Goal: Transaction & Acquisition: Purchase product/service

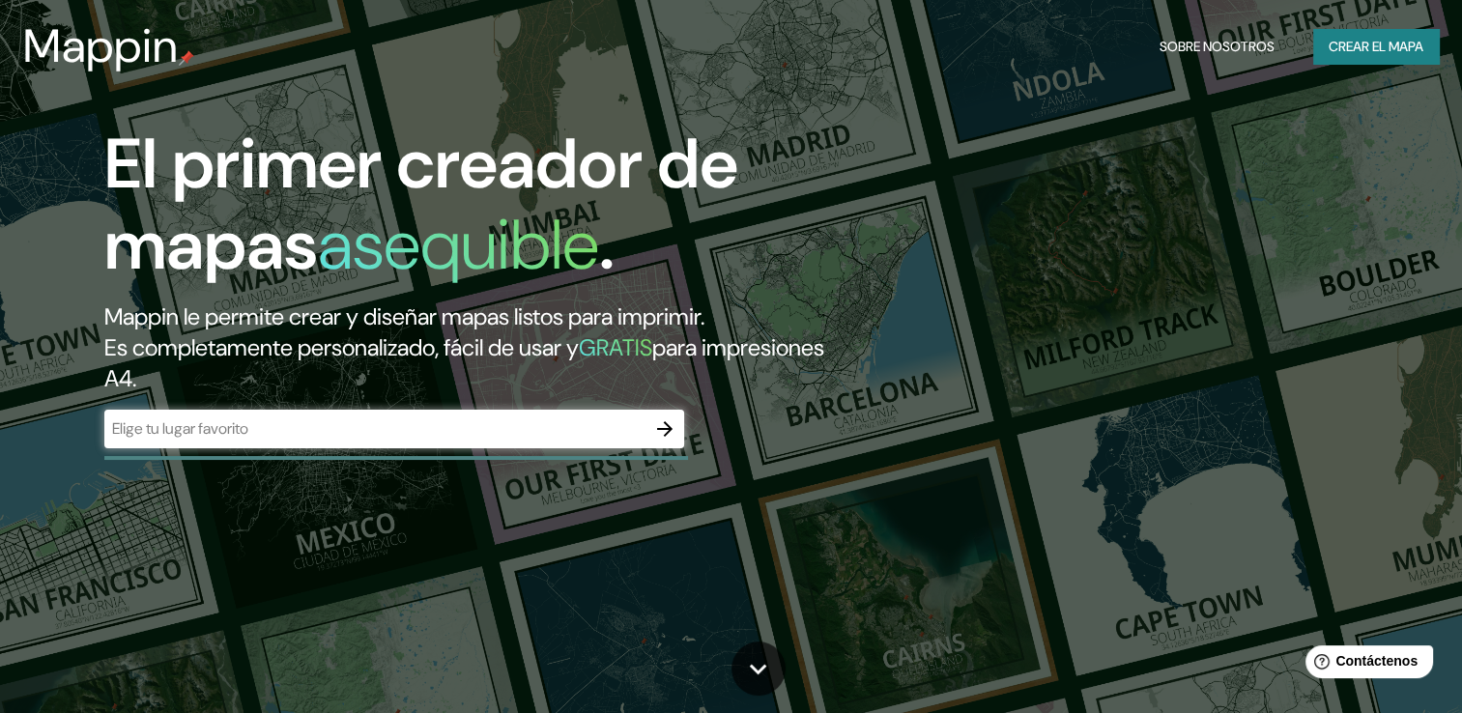
click at [300, 431] on input "text" at bounding box center [374, 428] width 541 height 22
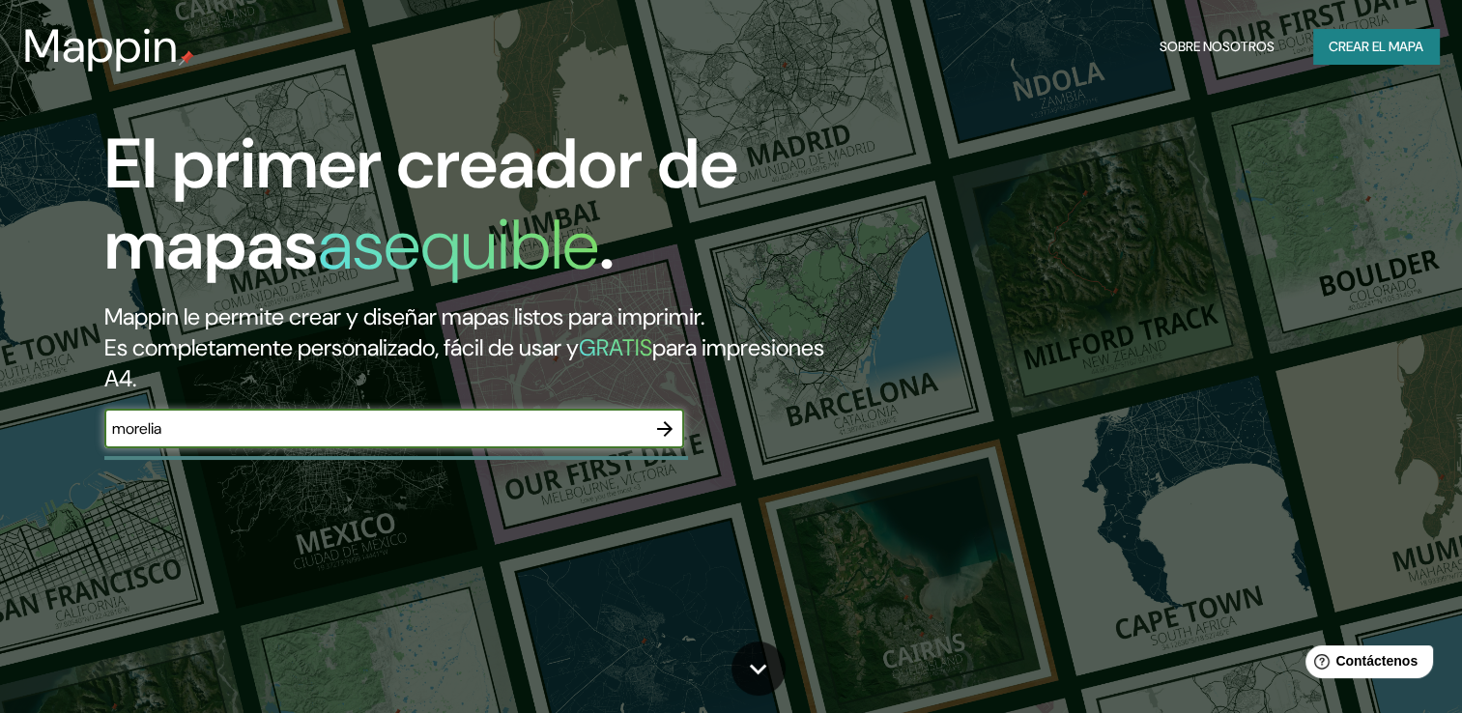
type input "morelia"
click at [660, 434] on icon "button" at bounding box center [664, 428] width 23 height 23
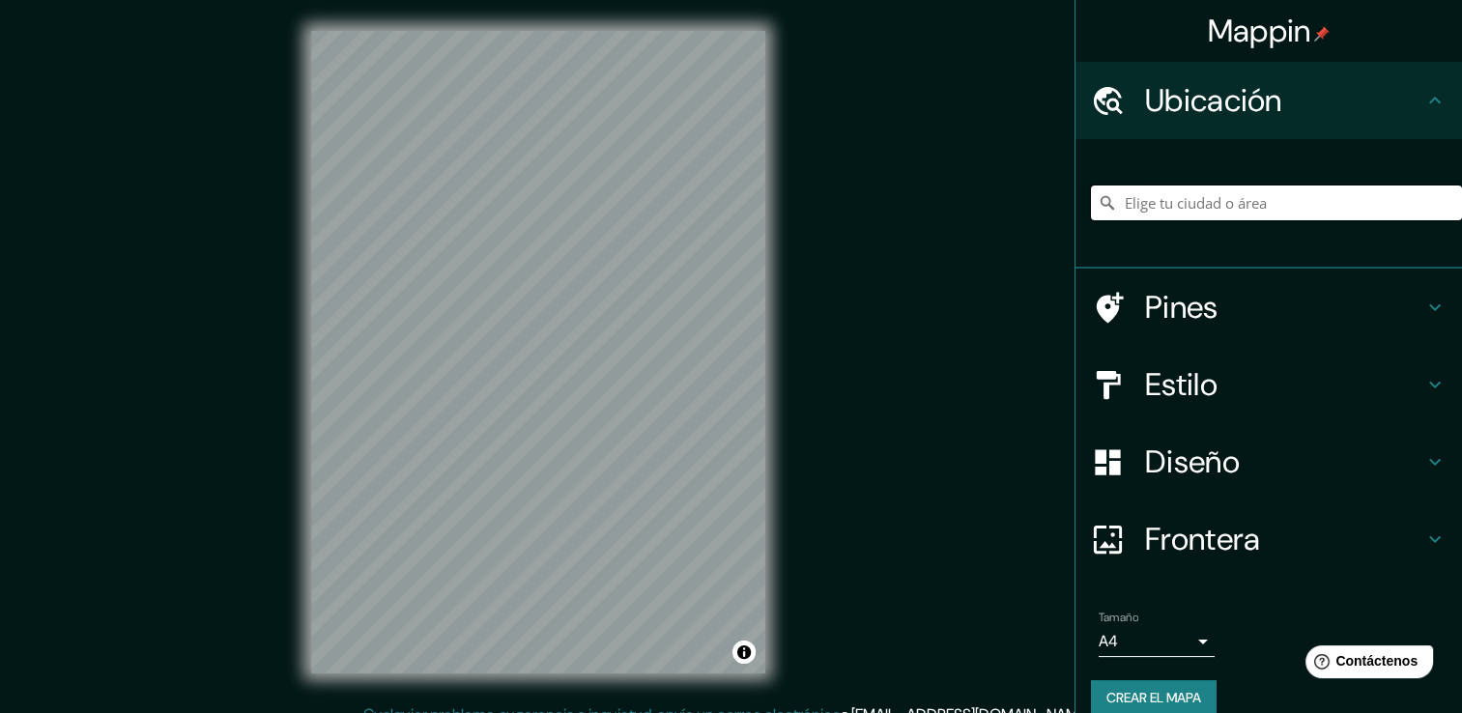
click at [1204, 206] on input "Elige tu ciudad o área" at bounding box center [1276, 202] width 371 height 35
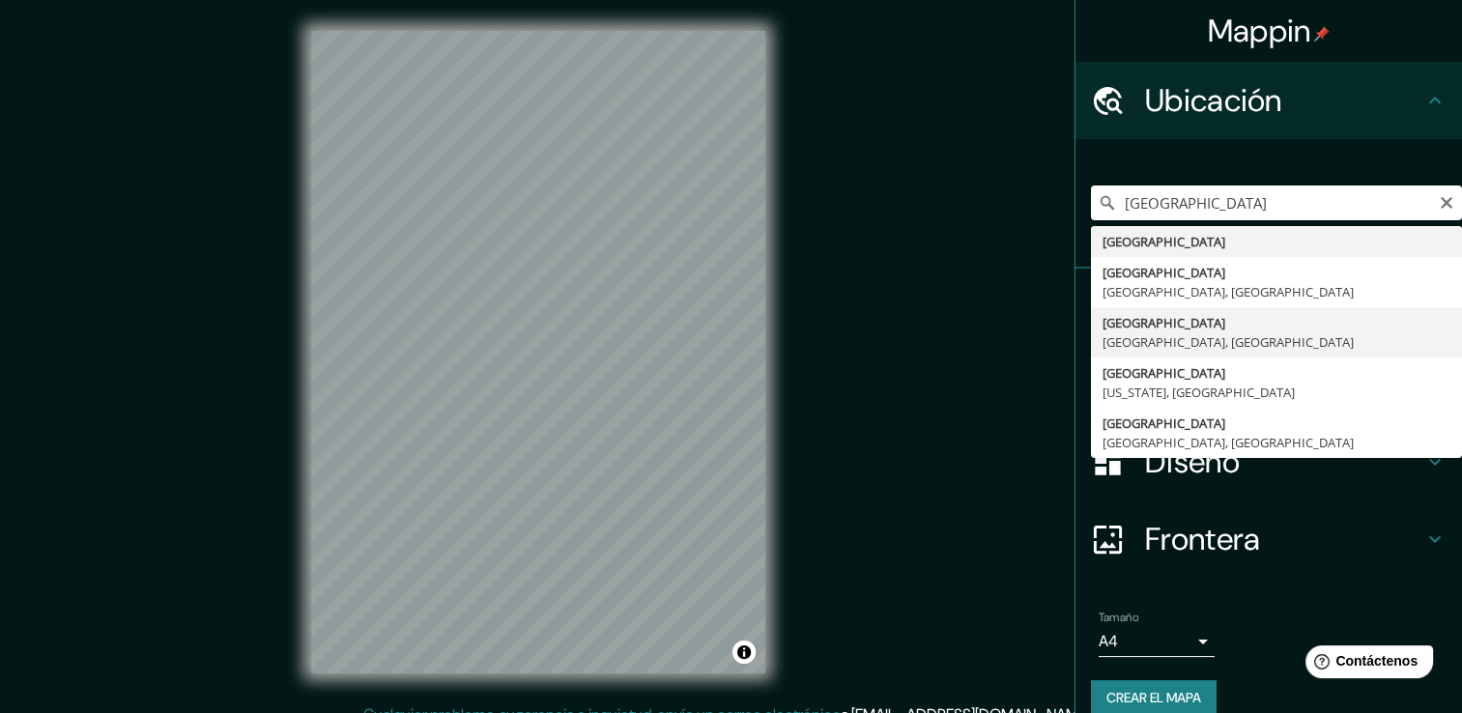
type input "[GEOGRAPHIC_DATA], [GEOGRAPHIC_DATA], [GEOGRAPHIC_DATA]"
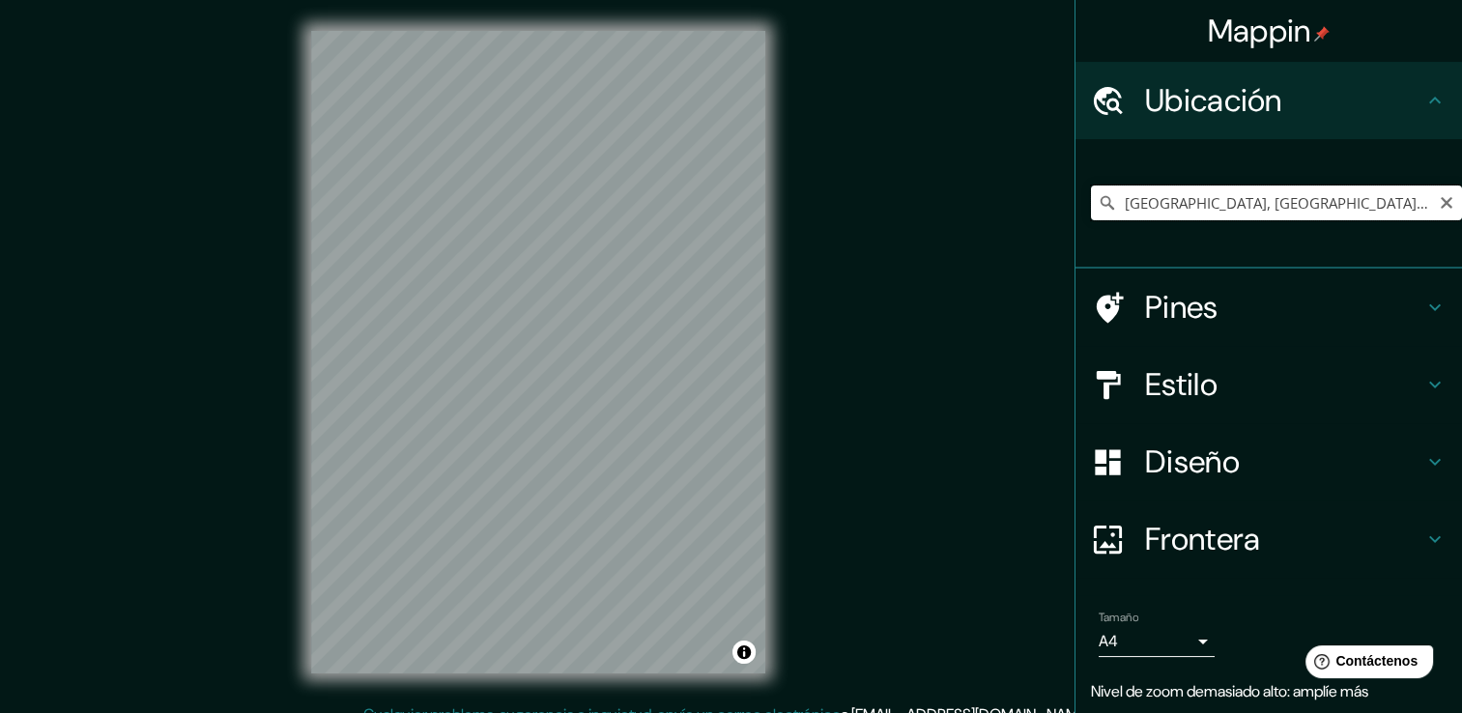
click at [1247, 203] on input "[GEOGRAPHIC_DATA], [GEOGRAPHIC_DATA], [GEOGRAPHIC_DATA]" at bounding box center [1276, 202] width 371 height 35
click at [1380, 203] on input "[GEOGRAPHIC_DATA], [GEOGRAPHIC_DATA], [GEOGRAPHIC_DATA]" at bounding box center [1276, 202] width 371 height 35
click at [1263, 116] on h4 "Ubicación" at bounding box center [1284, 100] width 278 height 39
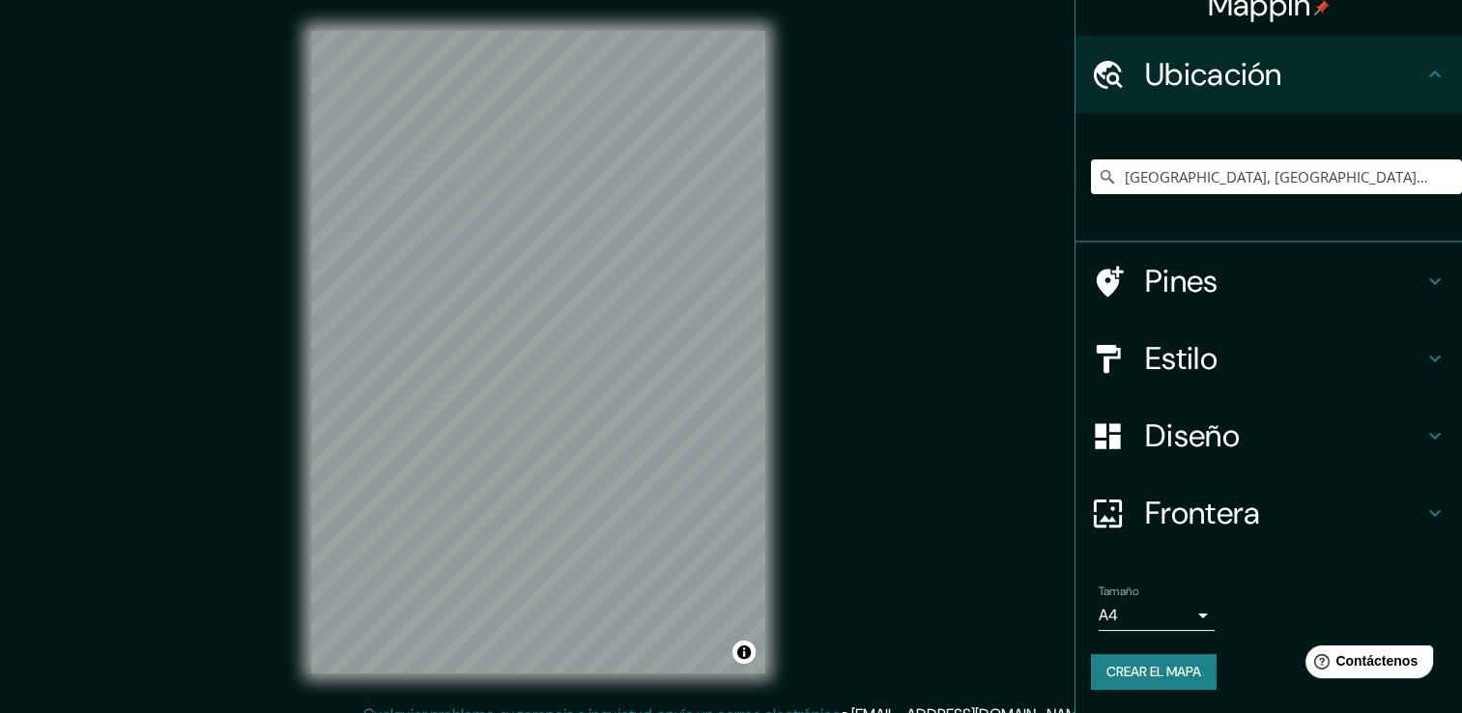
scroll to position [24, 0]
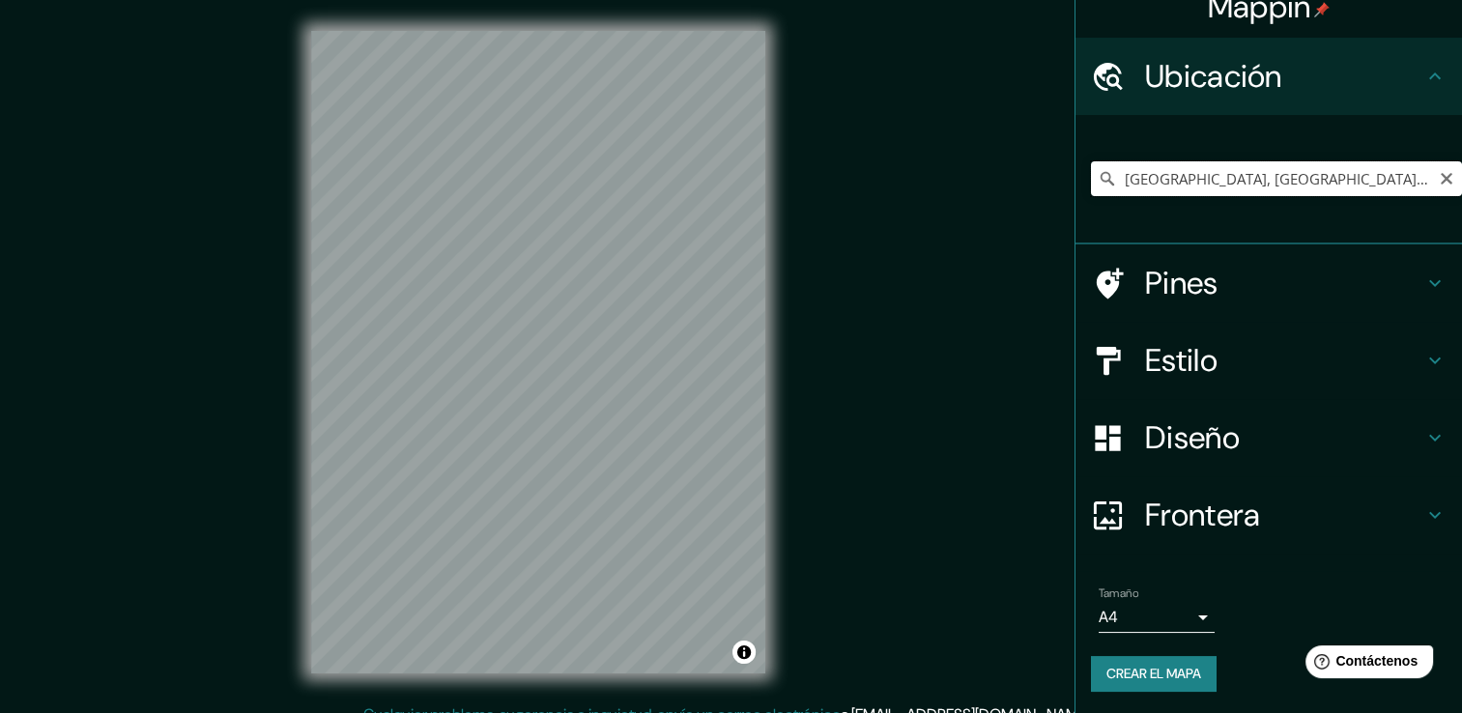
click at [1297, 167] on input "[GEOGRAPHIC_DATA], [GEOGRAPHIC_DATA], [GEOGRAPHIC_DATA]" at bounding box center [1276, 178] width 371 height 35
drag, startPoint x: 1316, startPoint y: 175, endPoint x: 1086, endPoint y: 199, distance: 231.2
click at [1091, 199] on div "[GEOGRAPHIC_DATA], [GEOGRAPHIC_DATA], [GEOGRAPHIC_DATA]" at bounding box center [1276, 178] width 371 height 97
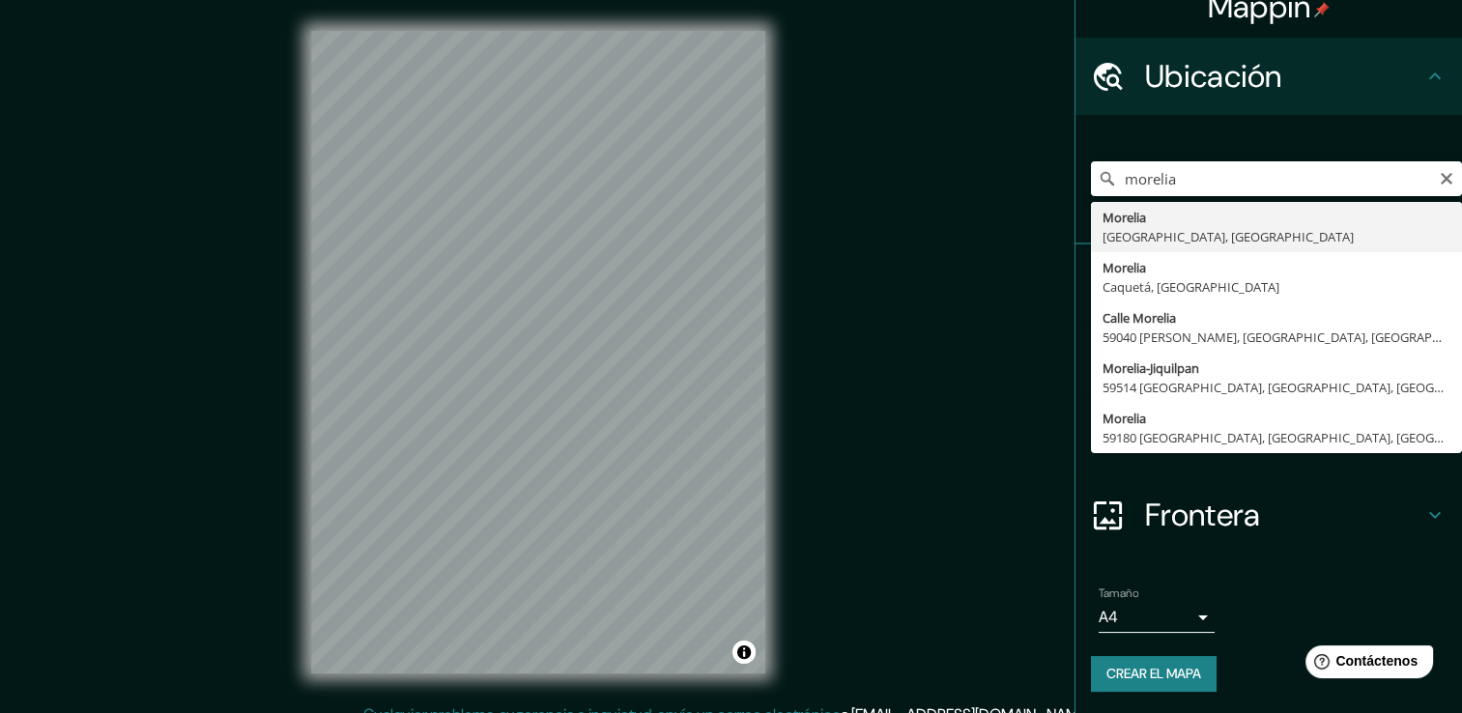
type input "[GEOGRAPHIC_DATA], [GEOGRAPHIC_DATA], [GEOGRAPHIC_DATA]"
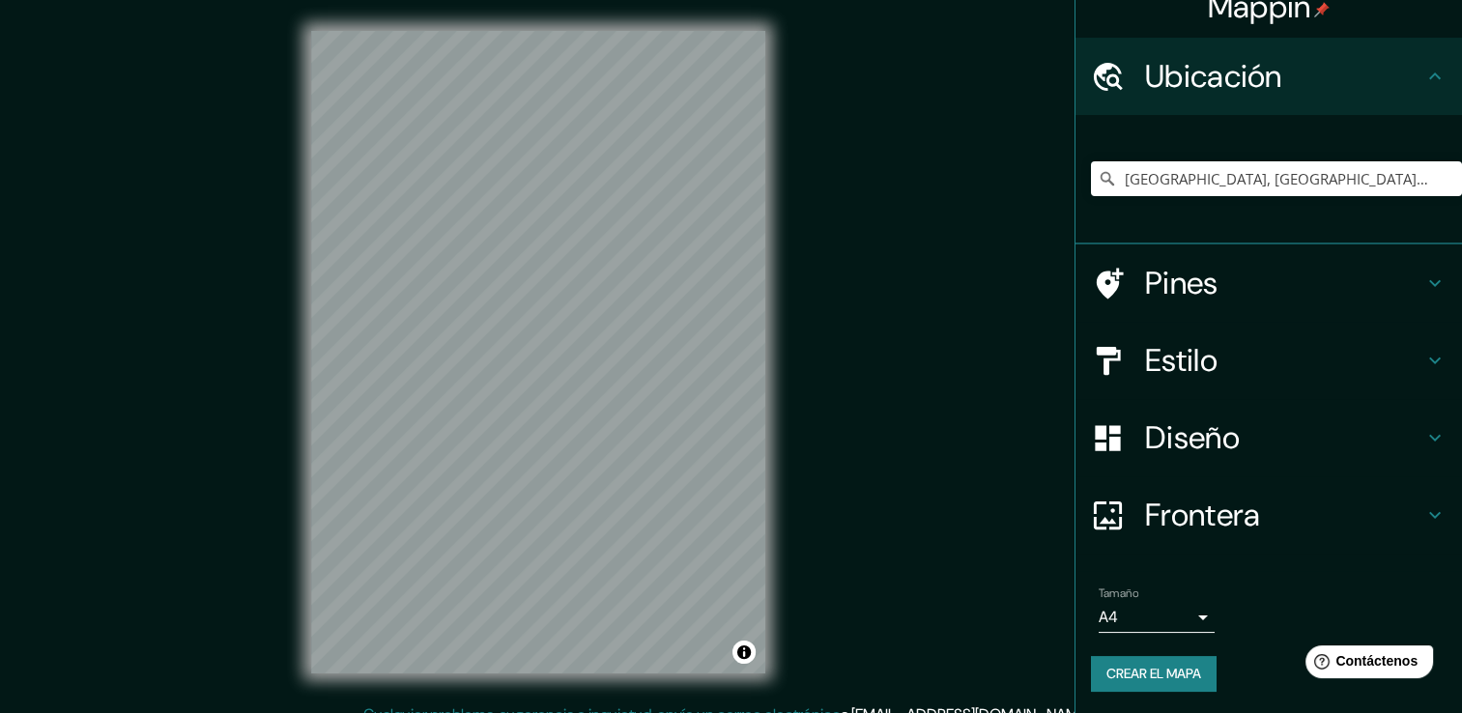
click at [817, 488] on div "Mappin Ubicación [GEOGRAPHIC_DATA], [GEOGRAPHIC_DATA], [GEOGRAPHIC_DATA] Pines …" at bounding box center [731, 367] width 1462 height 734
click at [1308, 183] on input "[GEOGRAPHIC_DATA], [GEOGRAPHIC_DATA], [GEOGRAPHIC_DATA]" at bounding box center [1276, 178] width 371 height 35
click at [1212, 442] on h4 "Diseño" at bounding box center [1284, 437] width 278 height 39
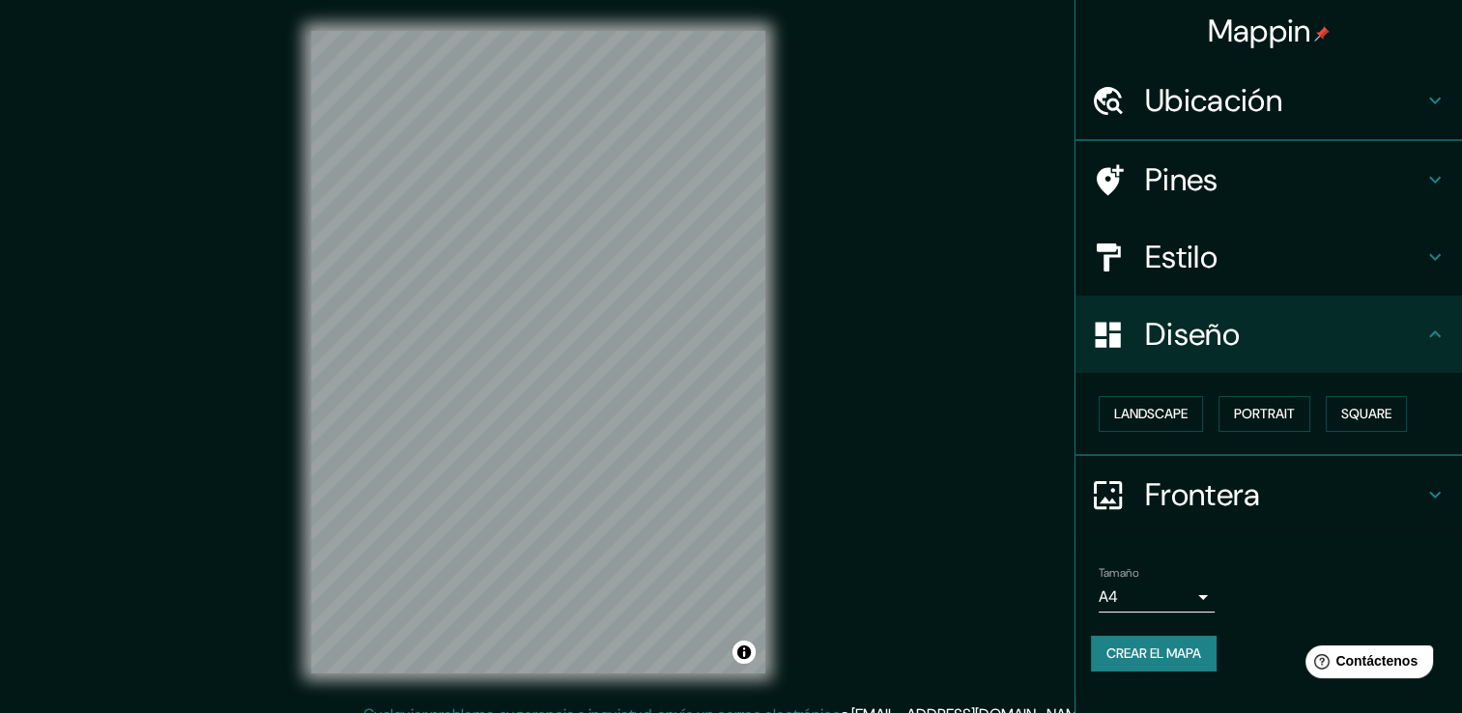
scroll to position [0, 0]
click at [1227, 410] on font "Retrato" at bounding box center [1237, 414] width 56 height 24
click at [1152, 419] on font "Paisaje" at bounding box center [1138, 414] width 48 height 24
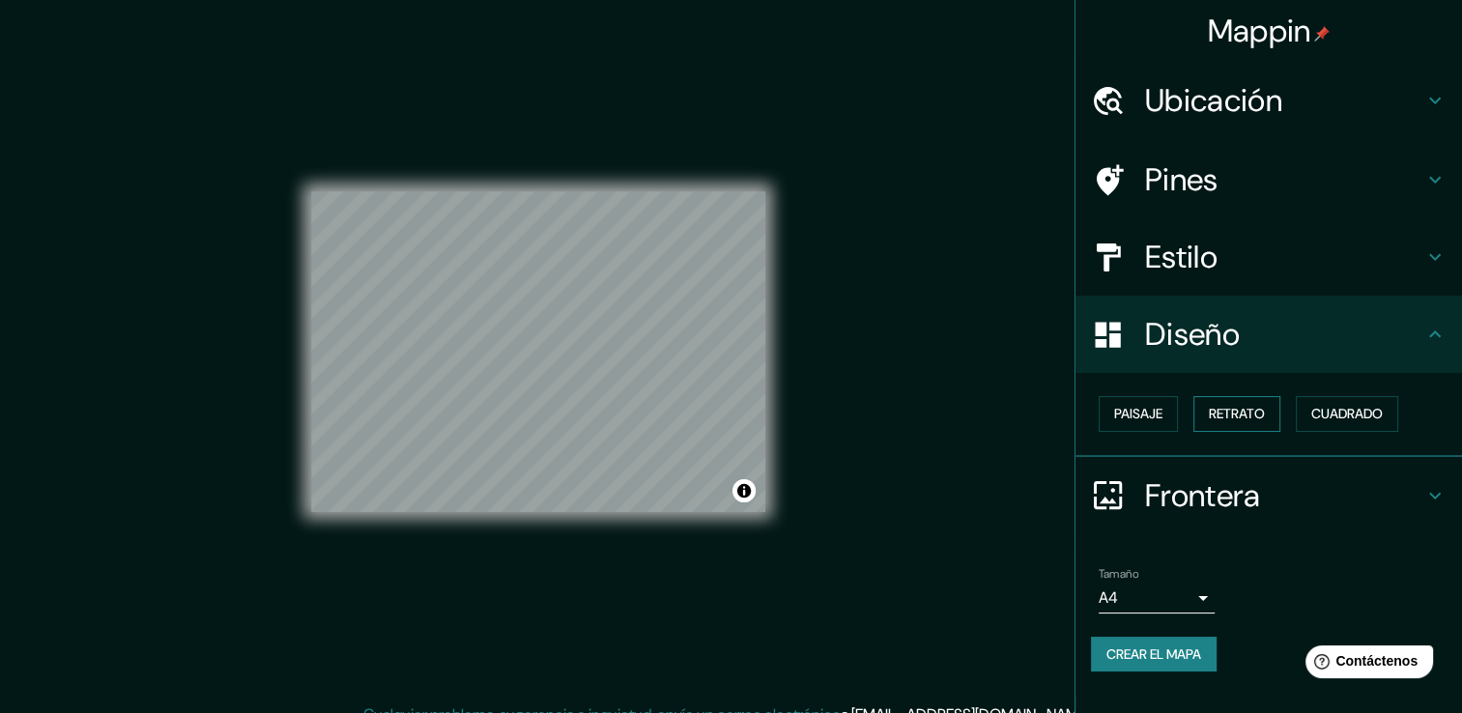
click at [1221, 414] on font "Retrato" at bounding box center [1237, 414] width 56 height 24
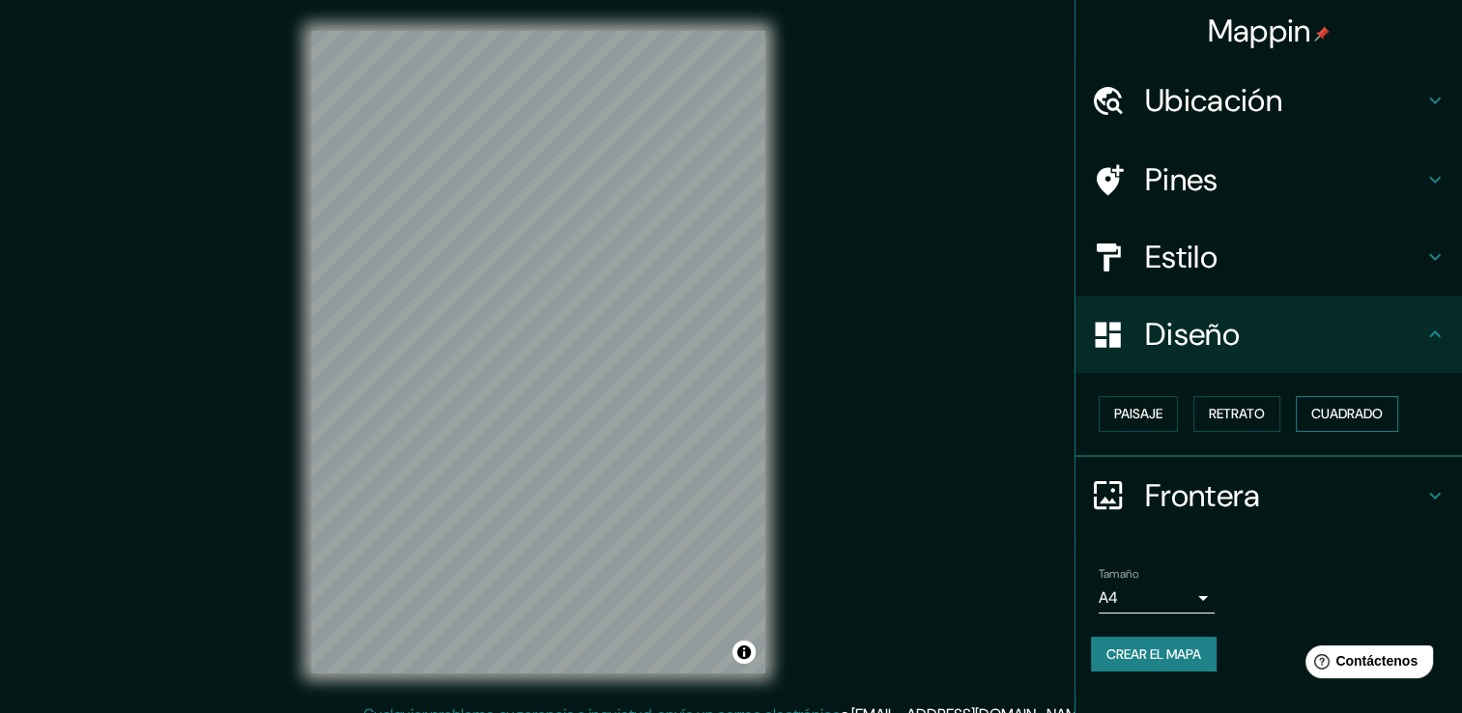
drag, startPoint x: 1382, startPoint y: 400, endPoint x: 1382, endPoint y: 411, distance: 10.6
click at [1382, 408] on font "Cuadrado" at bounding box center [1346, 414] width 71 height 24
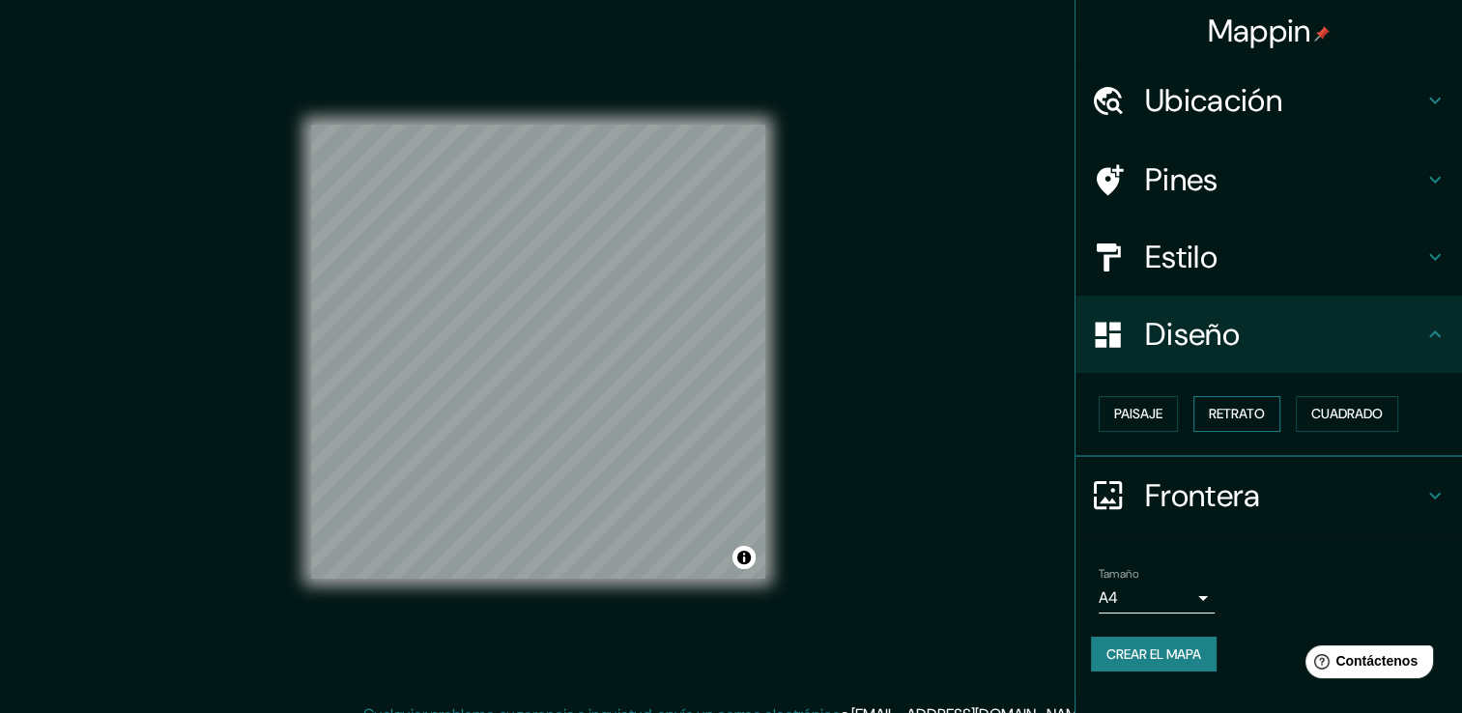
click at [1210, 413] on font "Retrato" at bounding box center [1237, 414] width 56 height 24
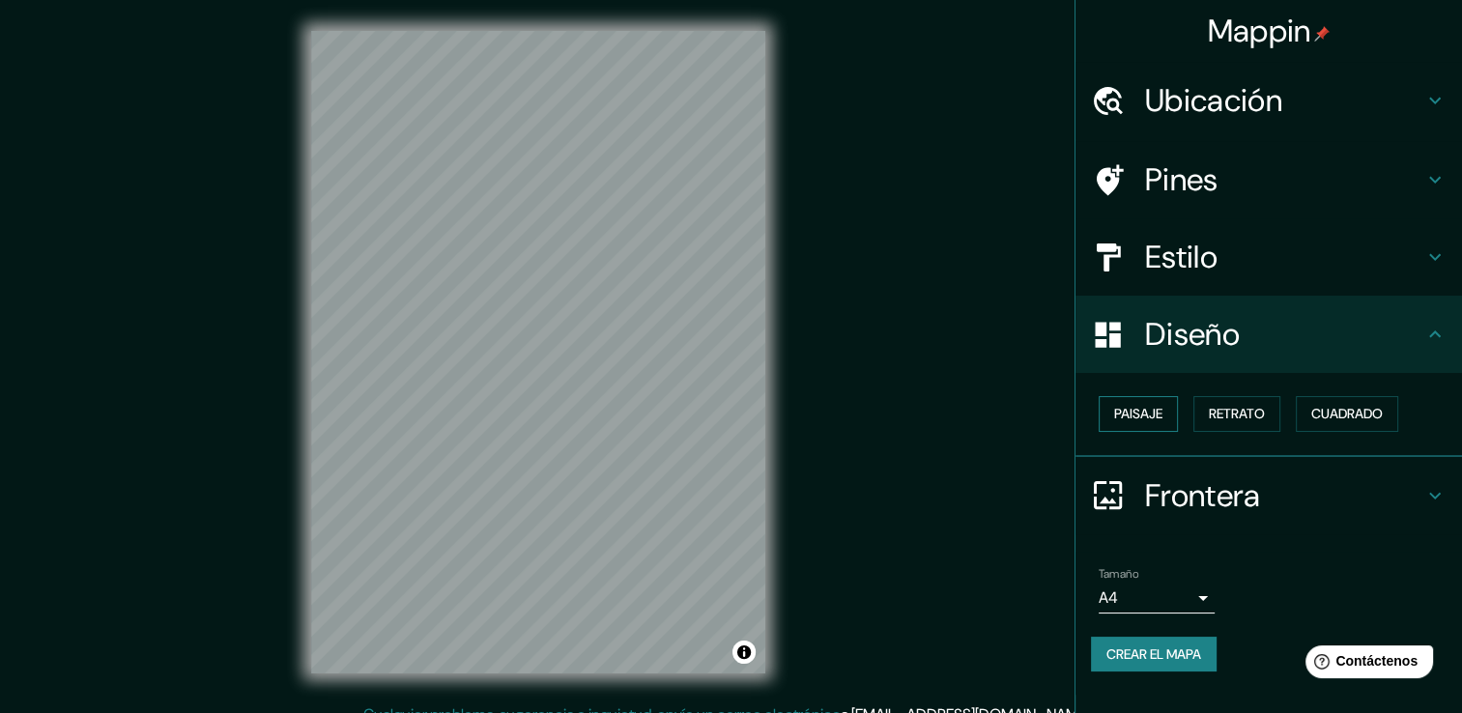
click at [1153, 416] on font "Paisaje" at bounding box center [1138, 414] width 48 height 24
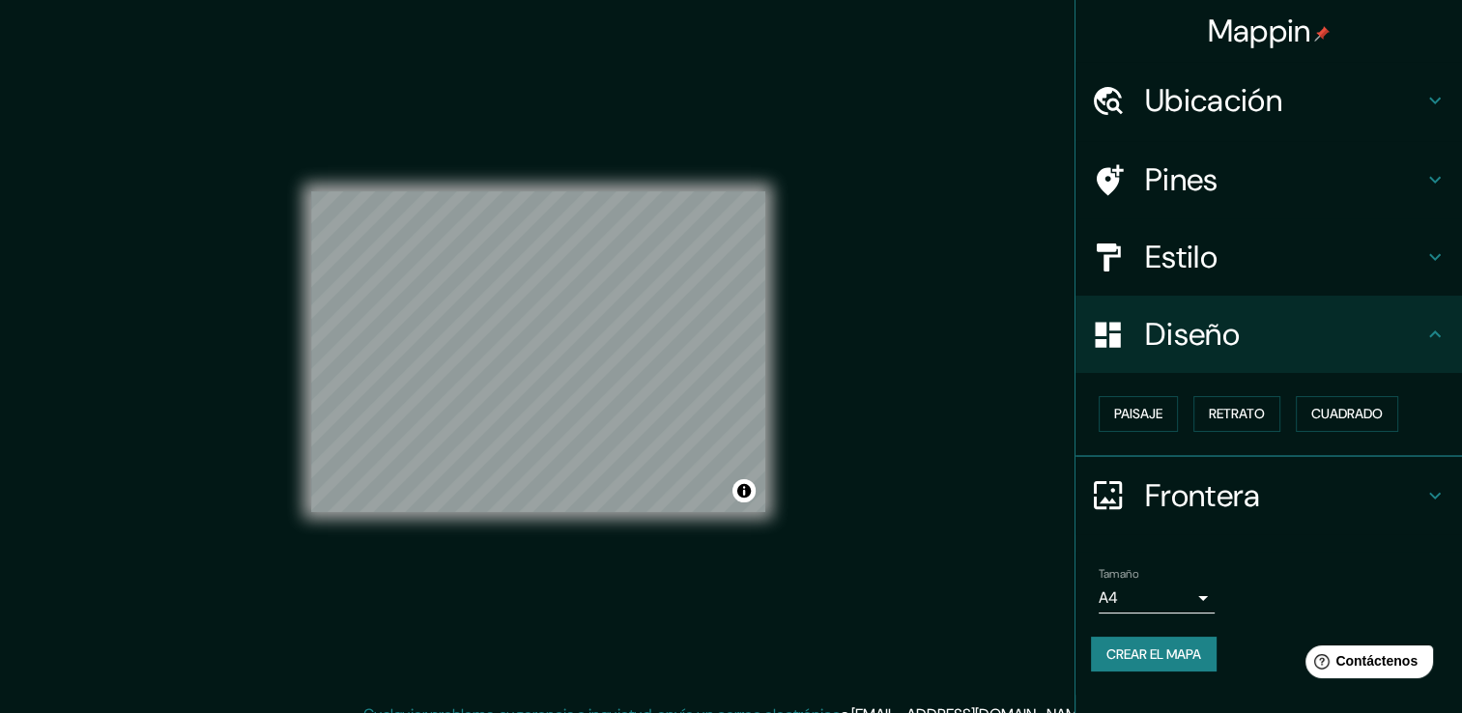
click at [1139, 434] on div "Paisaje Retrato Cuadrado" at bounding box center [1276, 413] width 371 height 51
click at [1141, 410] on font "Paisaje" at bounding box center [1138, 414] width 48 height 24
click at [1262, 413] on font "Retrato" at bounding box center [1237, 414] width 56 height 24
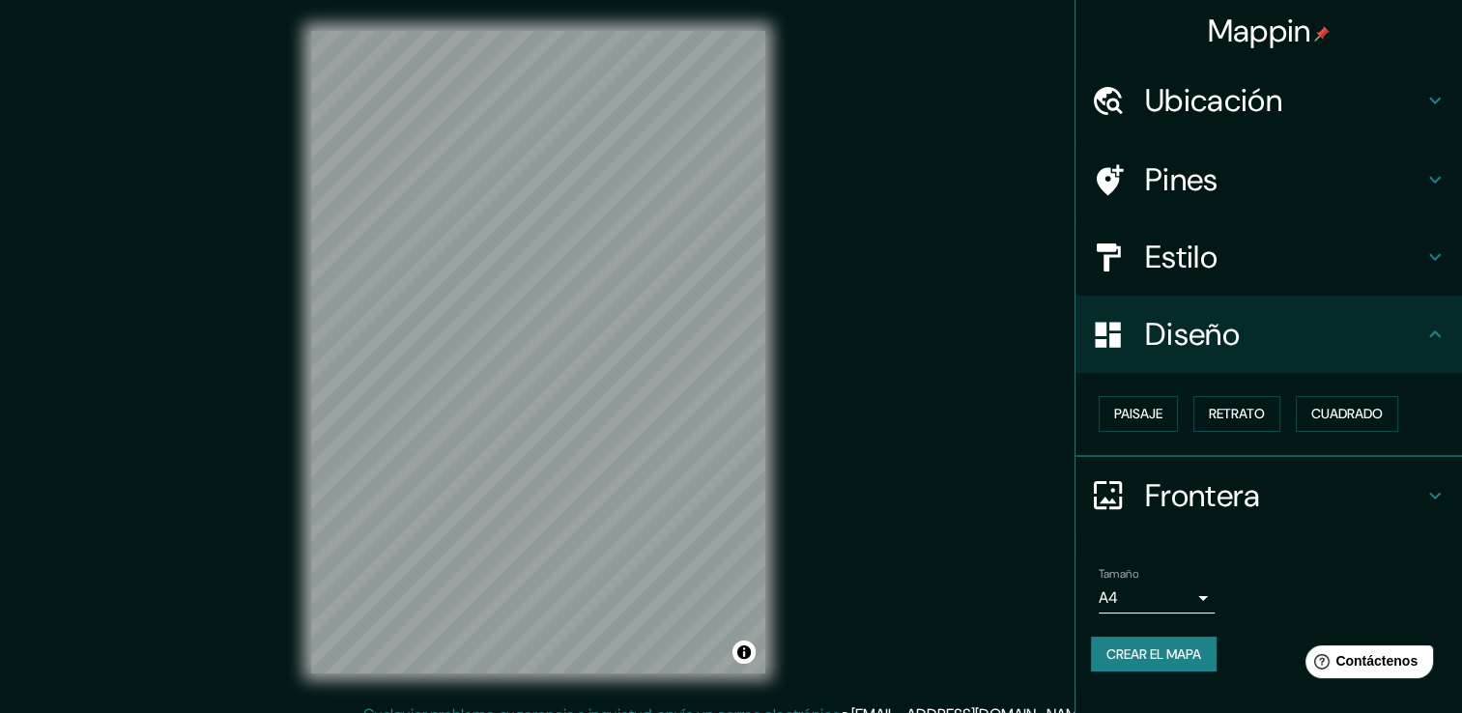
click at [1271, 482] on h4 "Frontera" at bounding box center [1284, 495] width 278 height 39
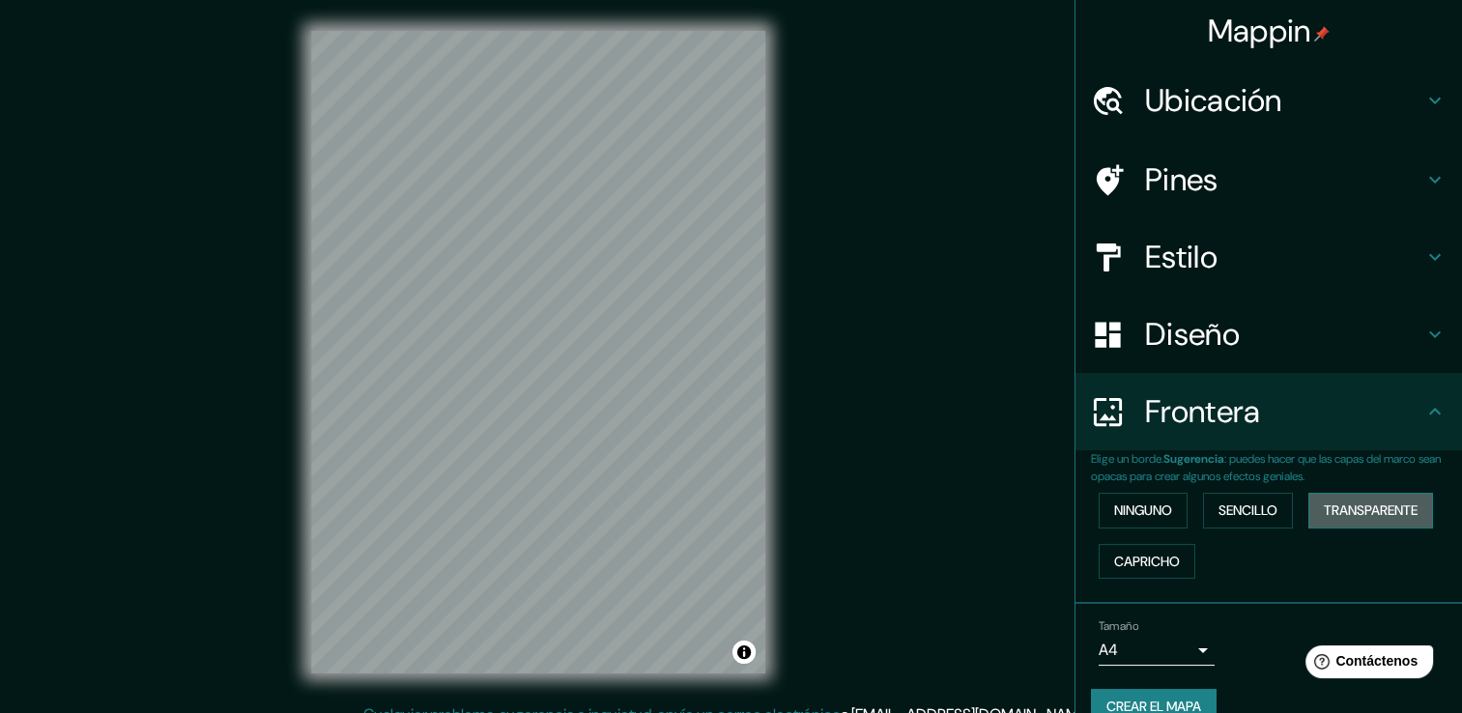
click at [1351, 517] on font "Transparente" at bounding box center [1371, 511] width 94 height 24
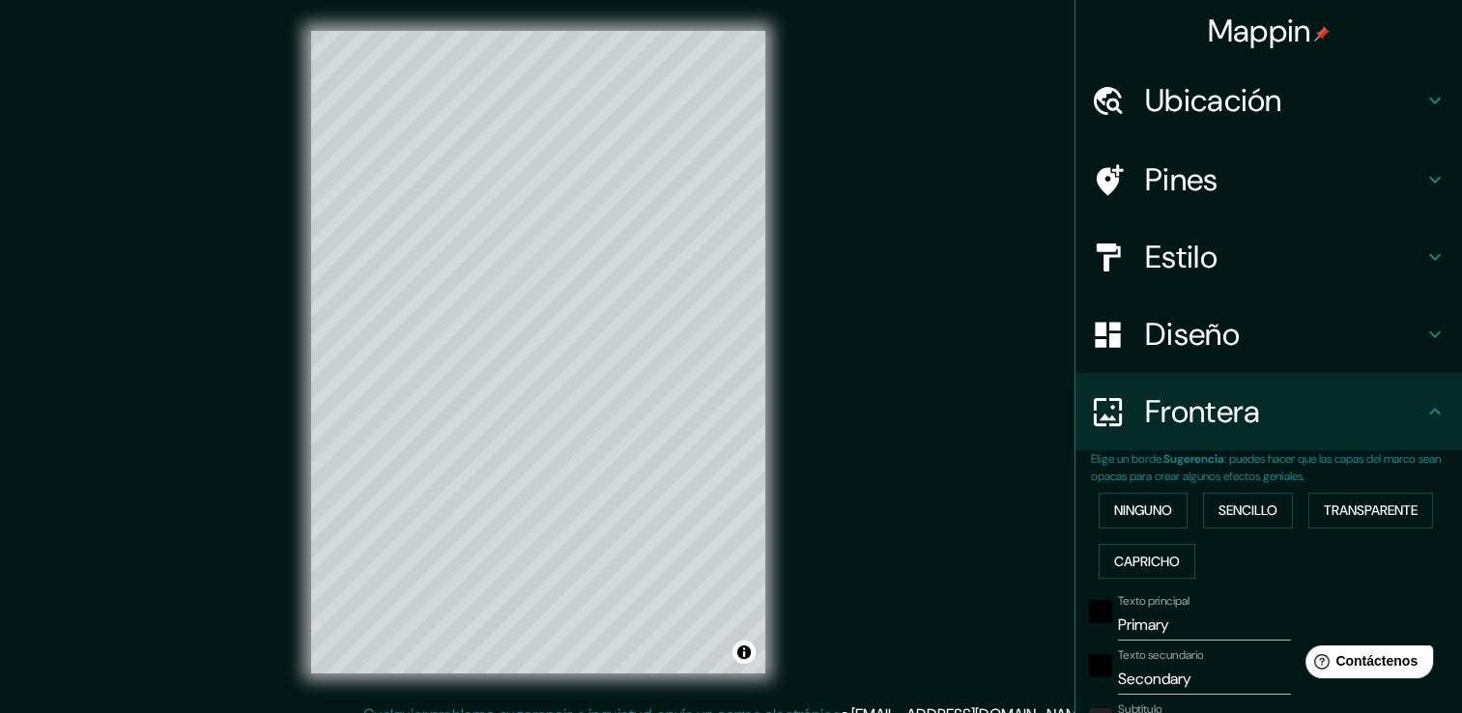
drag, startPoint x: 1356, startPoint y: 517, endPoint x: 1299, endPoint y: 533, distance: 59.3
click at [1356, 518] on font "Transparente" at bounding box center [1371, 511] width 94 height 24
type input "226"
type input "38"
click at [1119, 555] on font "Capricho" at bounding box center [1147, 562] width 66 height 24
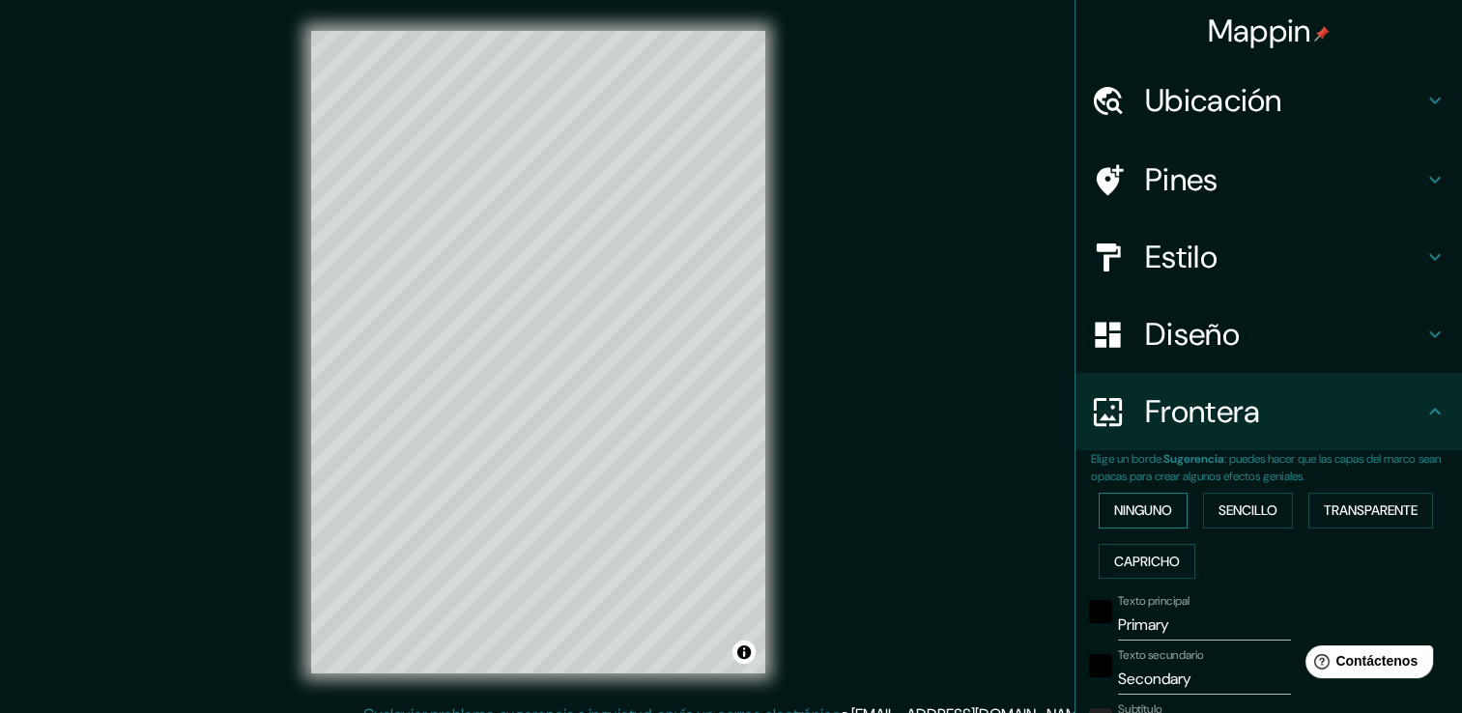
click at [1132, 526] on button "Ninguno" at bounding box center [1142, 511] width 89 height 36
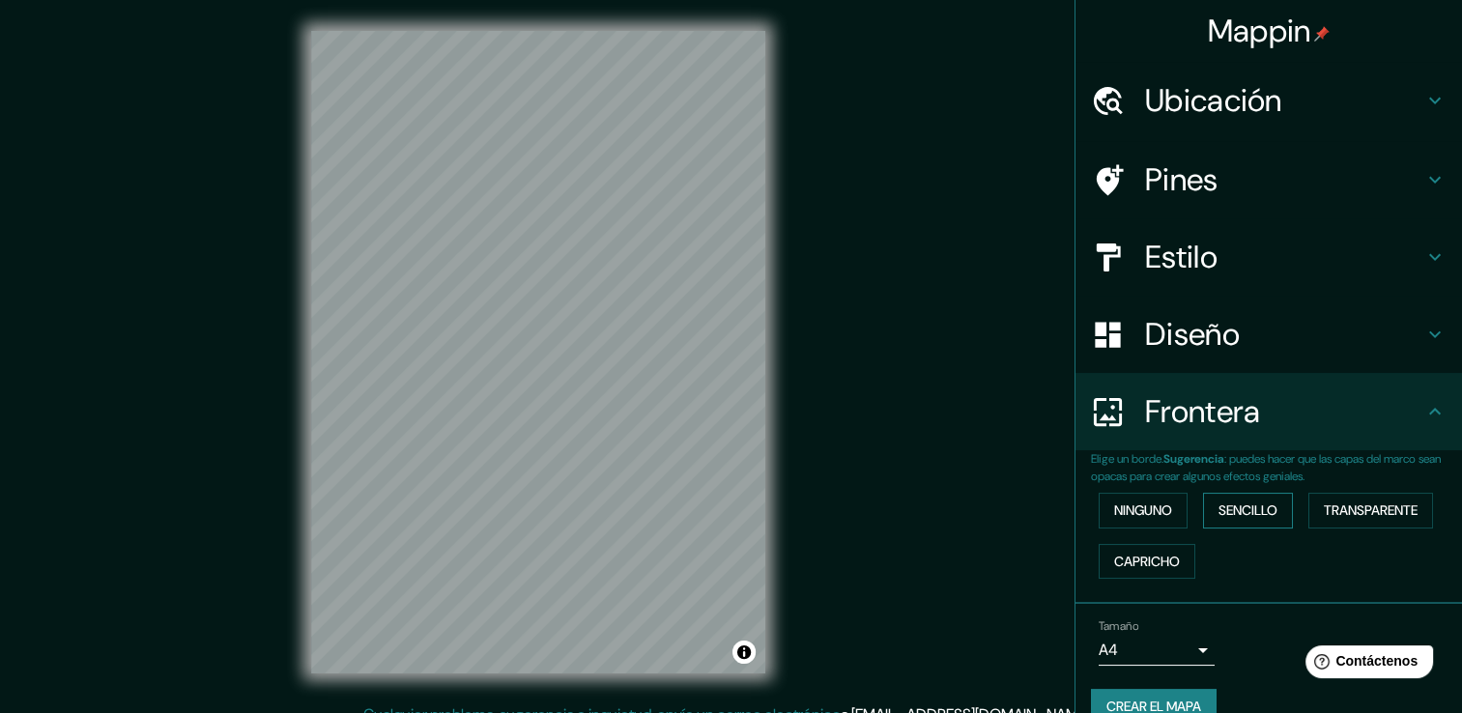
click at [1251, 502] on font "Sencillo" at bounding box center [1247, 511] width 59 height 24
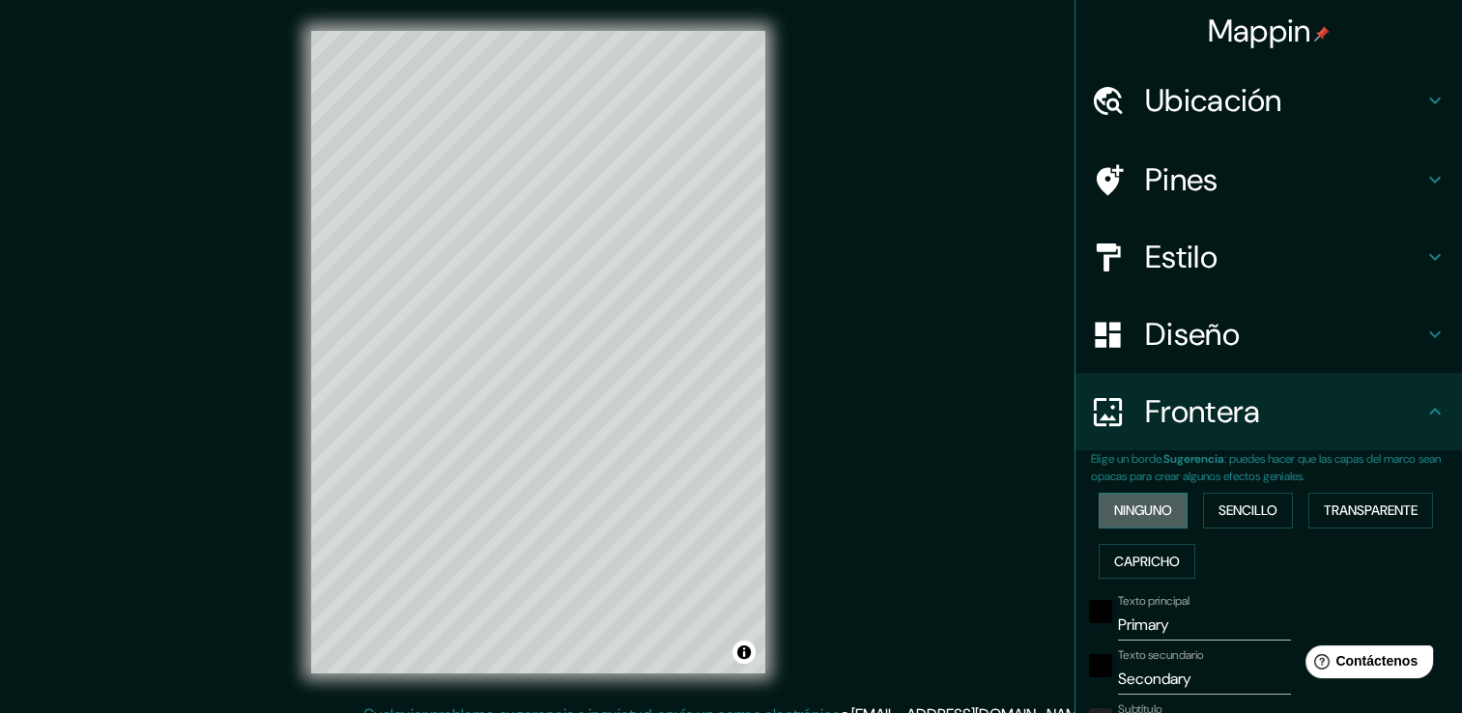
click at [1098, 512] on button "Ninguno" at bounding box center [1142, 511] width 89 height 36
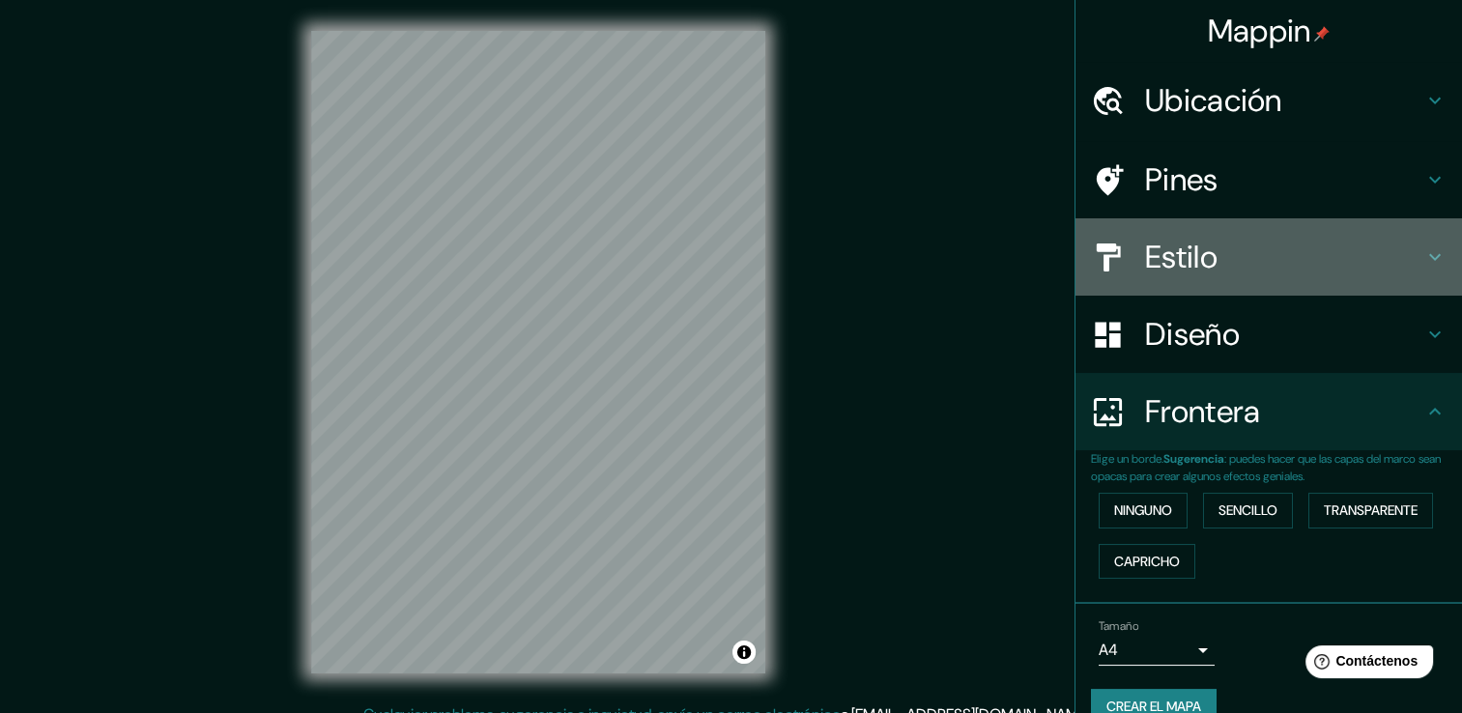
click at [1159, 246] on h4 "Estilo" at bounding box center [1284, 257] width 278 height 39
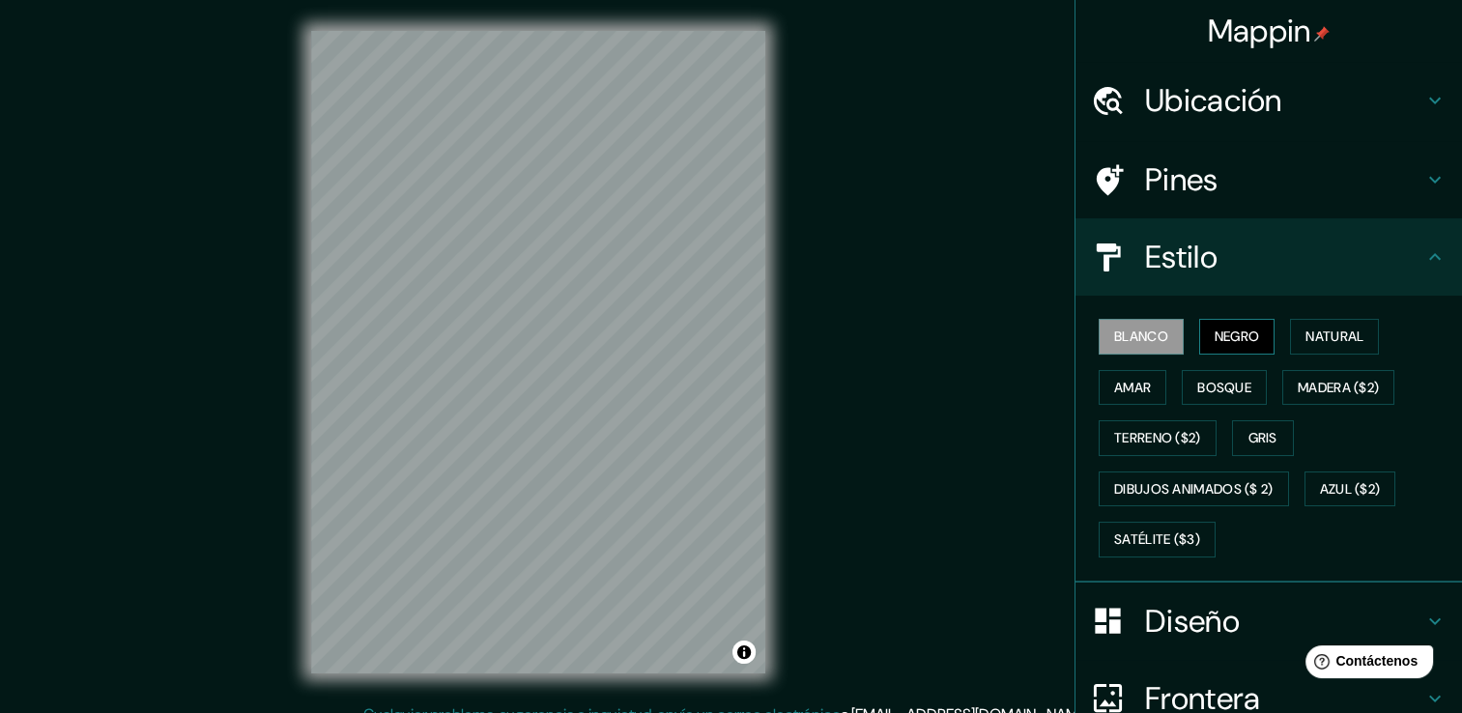
click at [1199, 330] on button "Negro" at bounding box center [1237, 337] width 76 height 36
click at [1353, 342] on font "Natural" at bounding box center [1334, 337] width 58 height 24
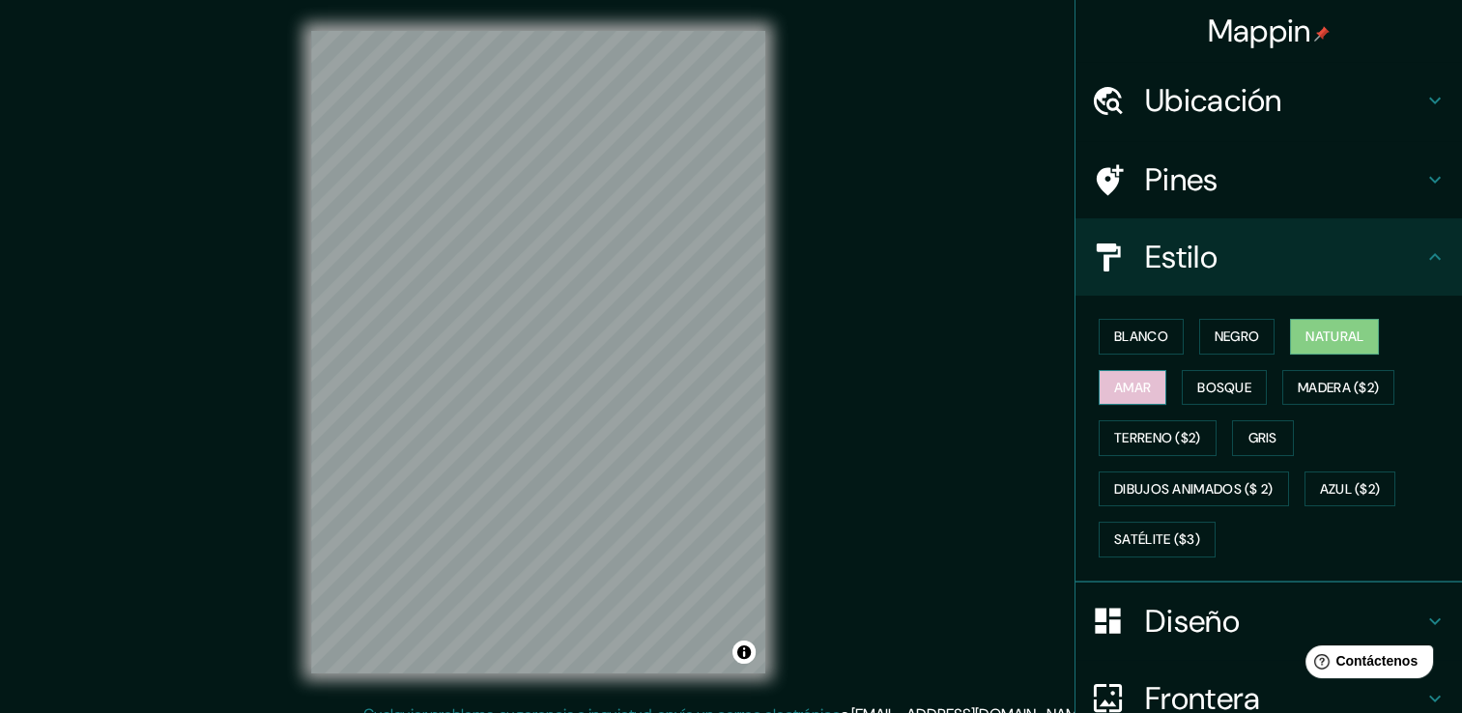
click at [1134, 390] on font "Amar" at bounding box center [1132, 388] width 37 height 24
click at [1155, 350] on button "Blanco" at bounding box center [1140, 337] width 85 height 36
click at [1325, 340] on font "Natural" at bounding box center [1334, 337] width 58 height 24
click at [1098, 384] on button "Amar" at bounding box center [1132, 388] width 68 height 36
click at [1282, 383] on button "Madera ($2)" at bounding box center [1338, 388] width 112 height 36
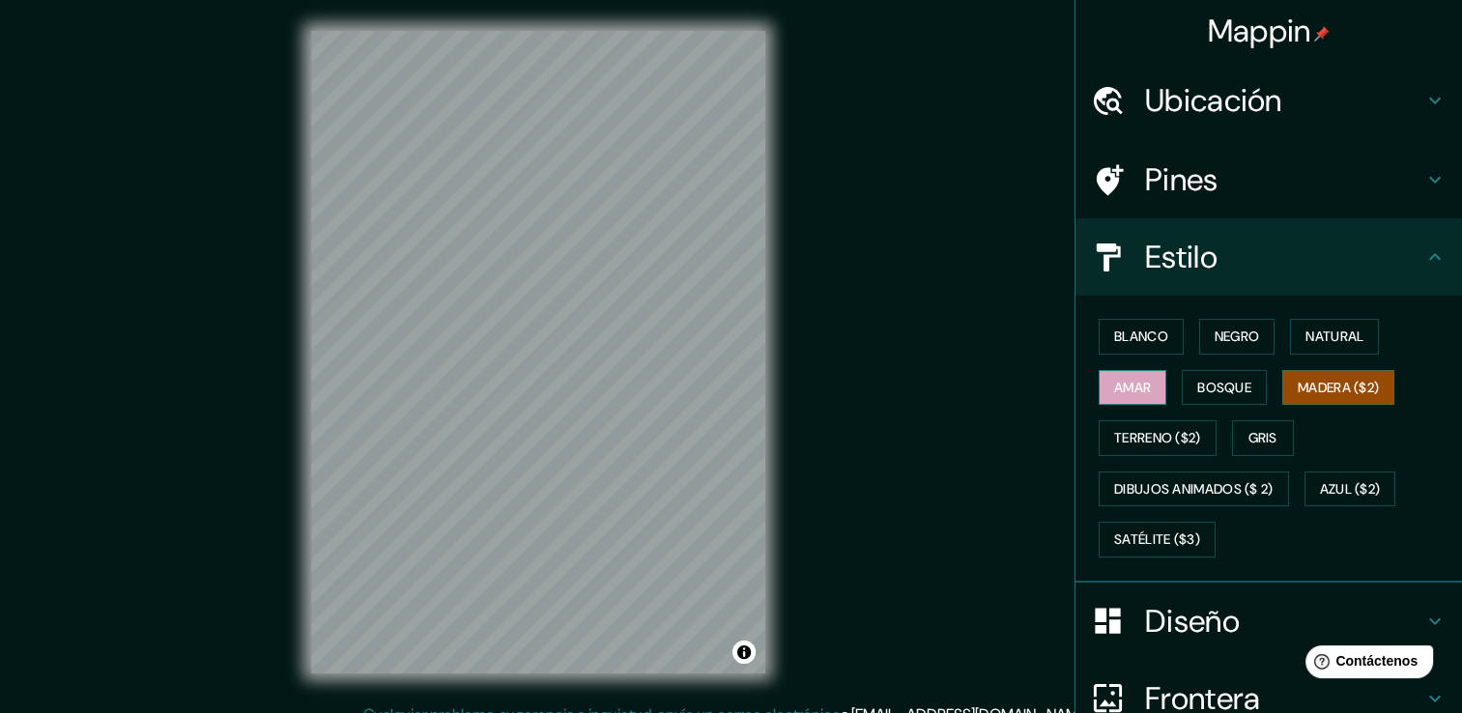
click at [1125, 385] on font "Amar" at bounding box center [1132, 388] width 37 height 24
click at [1298, 380] on font "Madera ($2)" at bounding box center [1338, 388] width 81 height 24
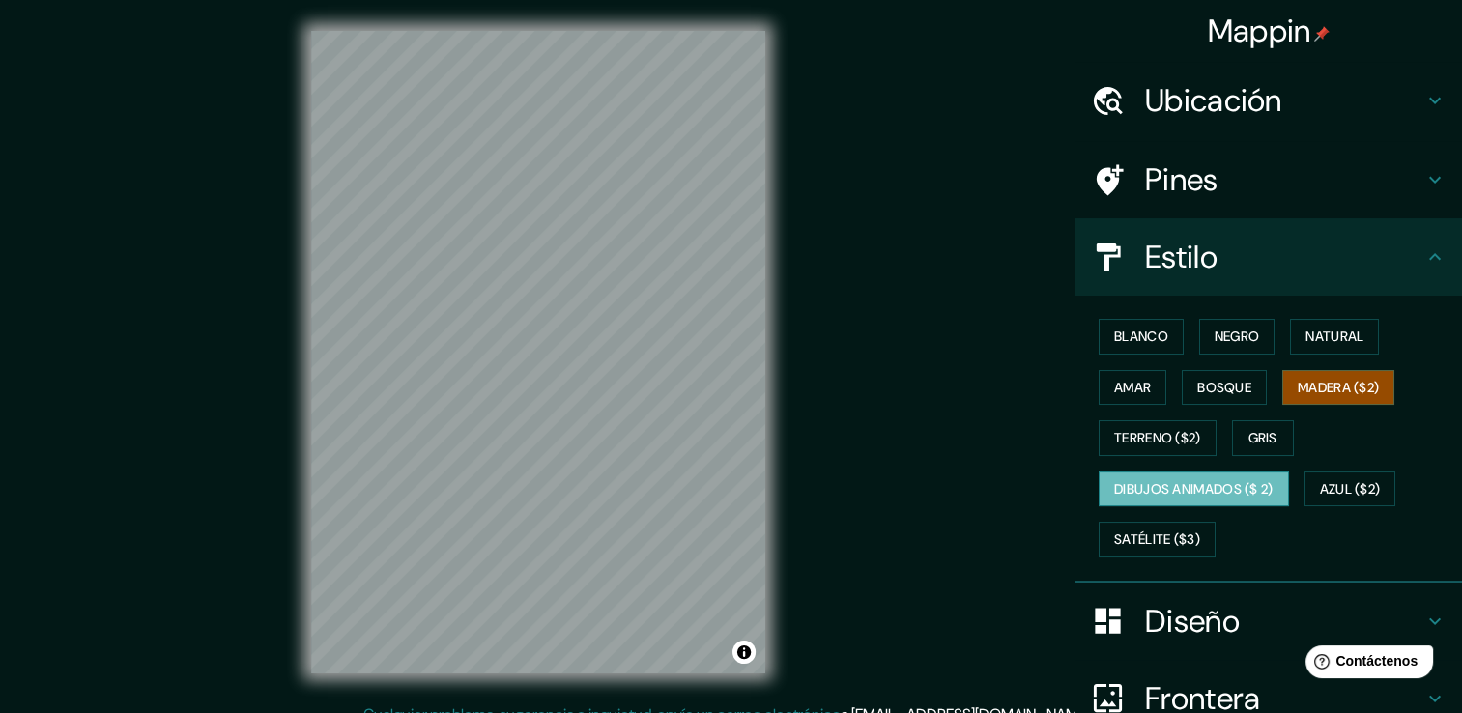
click at [1243, 477] on font "Dibujos animados ($ 2)" at bounding box center [1193, 489] width 159 height 24
click at [1256, 426] on font "Gris" at bounding box center [1262, 438] width 29 height 24
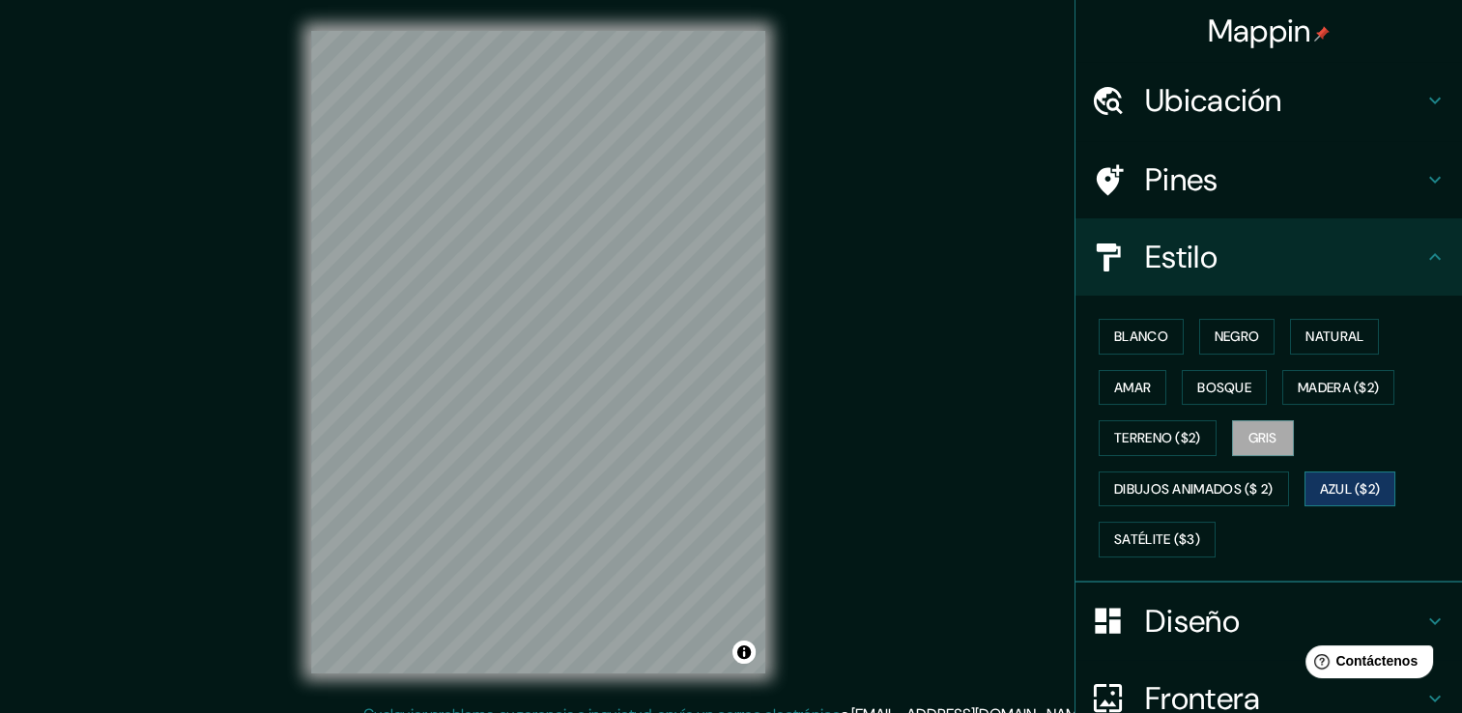
click at [1338, 477] on font "Azul ($2)" at bounding box center [1350, 489] width 61 height 24
click at [1139, 536] on font "Satélite ($3)" at bounding box center [1157, 540] width 86 height 24
click at [265, 334] on div "Mappin Ubicación [GEOGRAPHIC_DATA], [GEOGRAPHIC_DATA], [GEOGRAPHIC_DATA] Pines …" at bounding box center [731, 367] width 1462 height 734
click at [129, 383] on div "Mappin Ubicación [GEOGRAPHIC_DATA], [GEOGRAPHIC_DATA], [GEOGRAPHIC_DATA] Pines …" at bounding box center [731, 367] width 1462 height 734
click at [442, 712] on html "Mappin Ubicación [GEOGRAPHIC_DATA], [GEOGRAPHIC_DATA], [GEOGRAPHIC_DATA] Pines …" at bounding box center [731, 356] width 1462 height 713
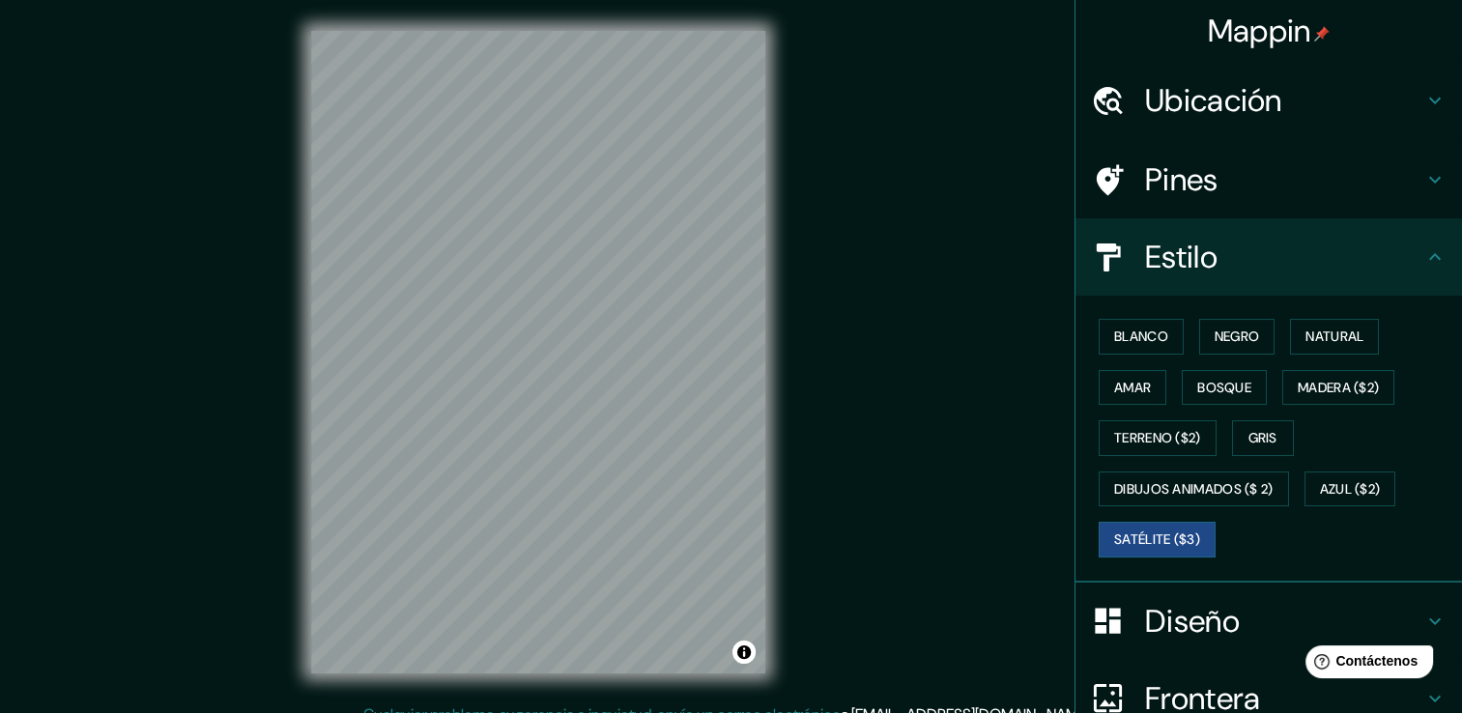
click at [779, 556] on div "© Mapbox © OpenStreetMap Improve this map © Maxar" at bounding box center [538, 351] width 516 height 703
click at [1313, 380] on font "Madera ($2)" at bounding box center [1338, 388] width 81 height 24
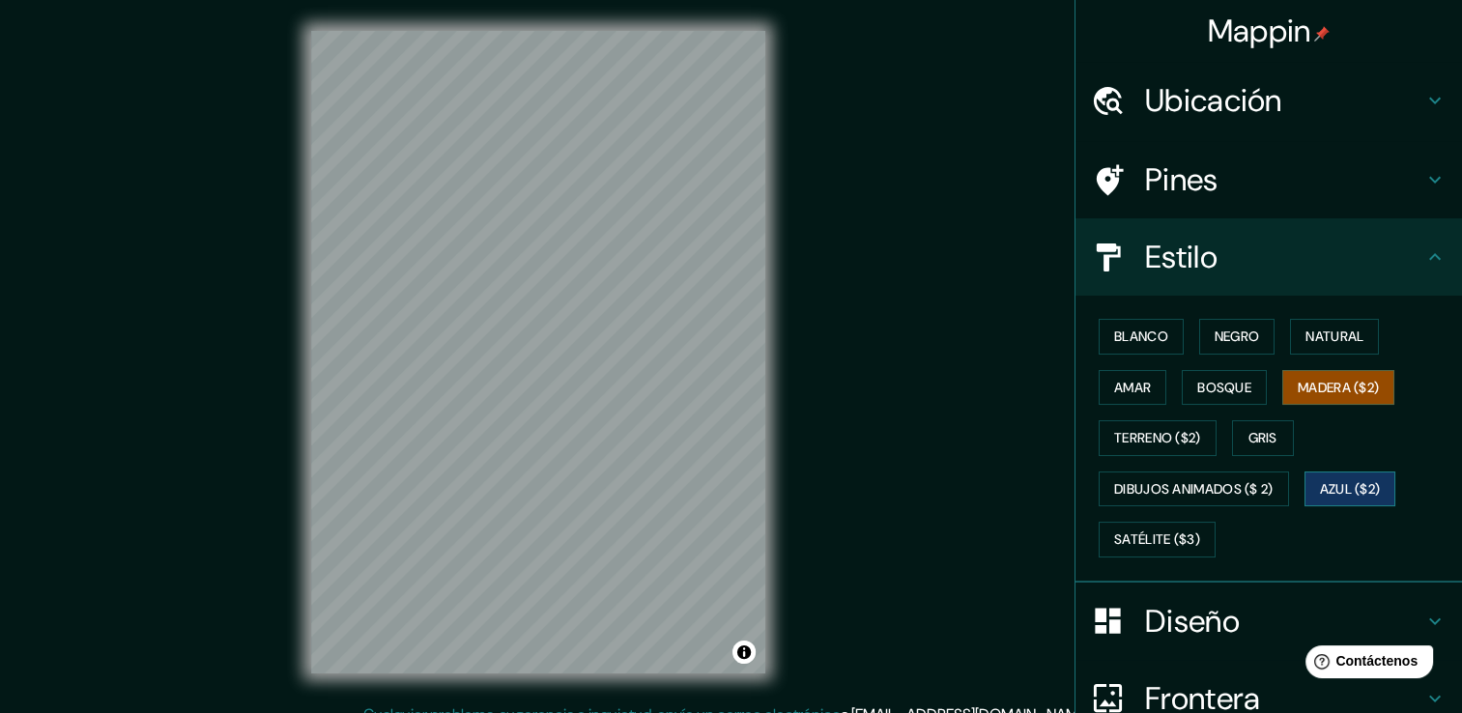
click at [1312, 482] on button "Azul ($2)" at bounding box center [1350, 489] width 92 height 36
click at [1356, 370] on button "Madera ($2)" at bounding box center [1338, 388] width 112 height 36
click at [1239, 185] on h4 "Pines" at bounding box center [1284, 179] width 278 height 39
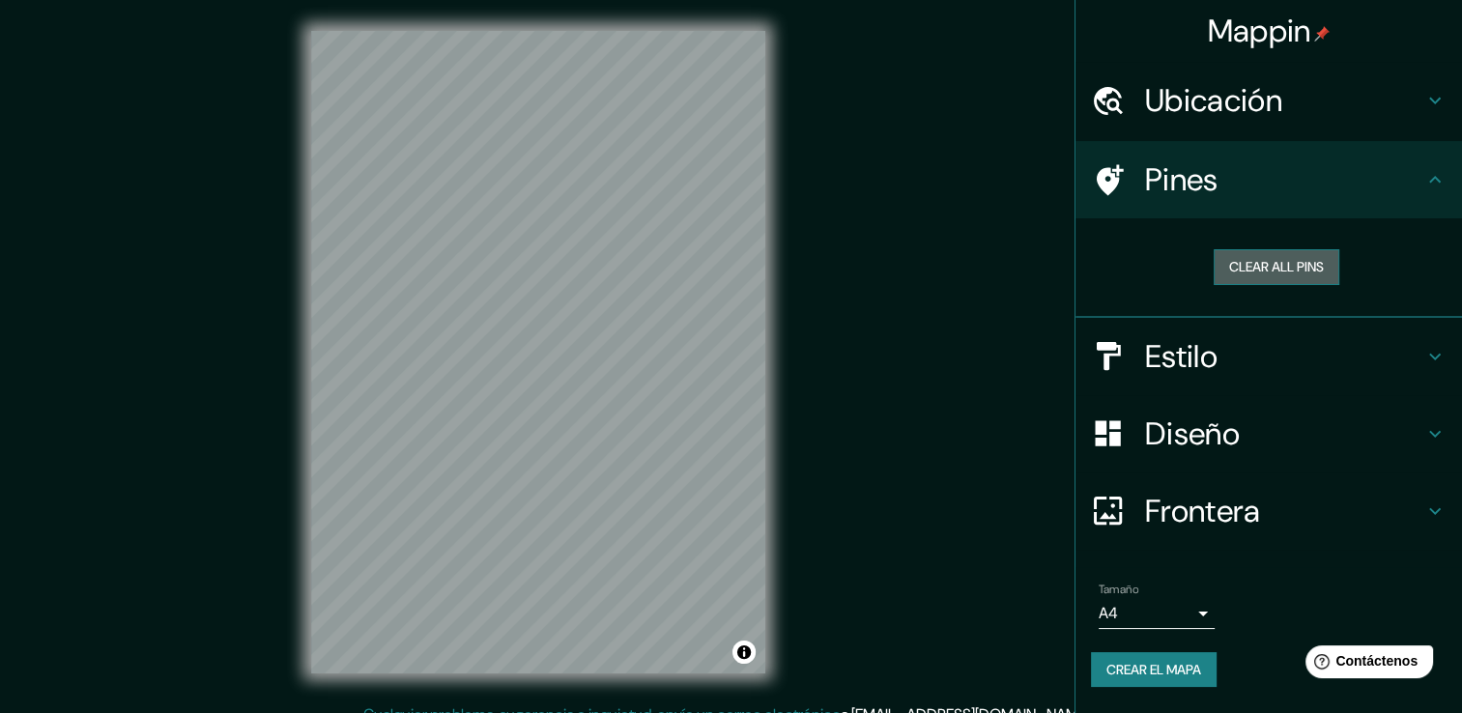
click at [1269, 276] on font "Clear all pins" at bounding box center [1276, 267] width 95 height 24
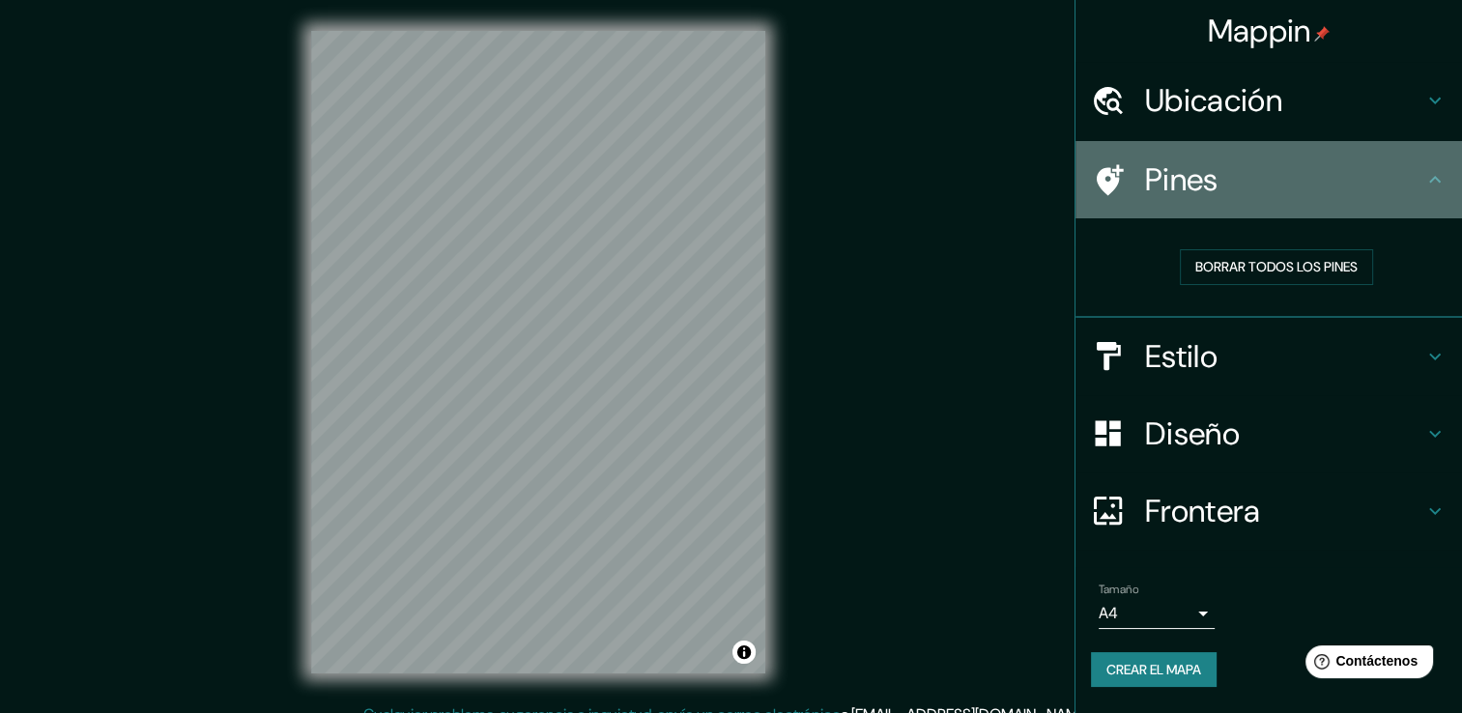
click at [1178, 205] on div "Pines" at bounding box center [1268, 179] width 386 height 77
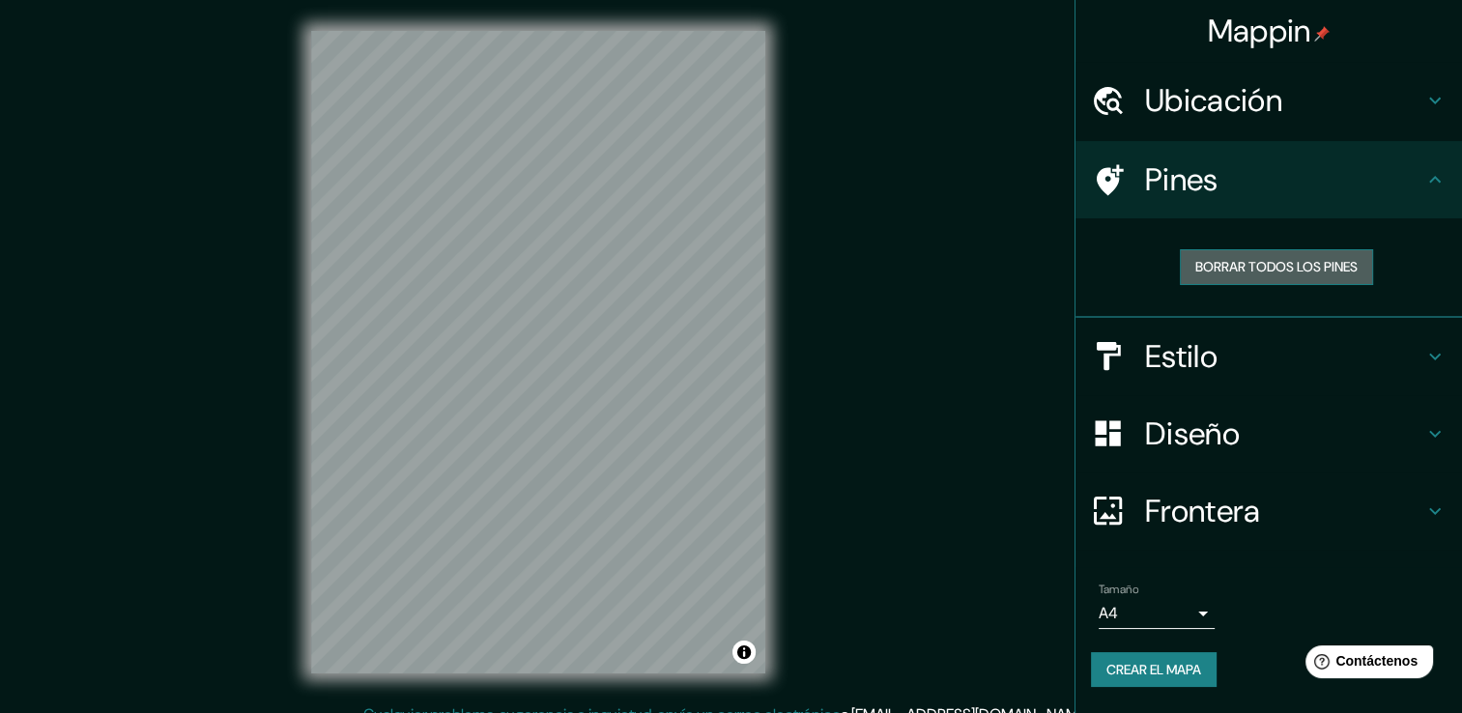
click at [1221, 273] on font "Borrar todos los pines" at bounding box center [1276, 267] width 162 height 24
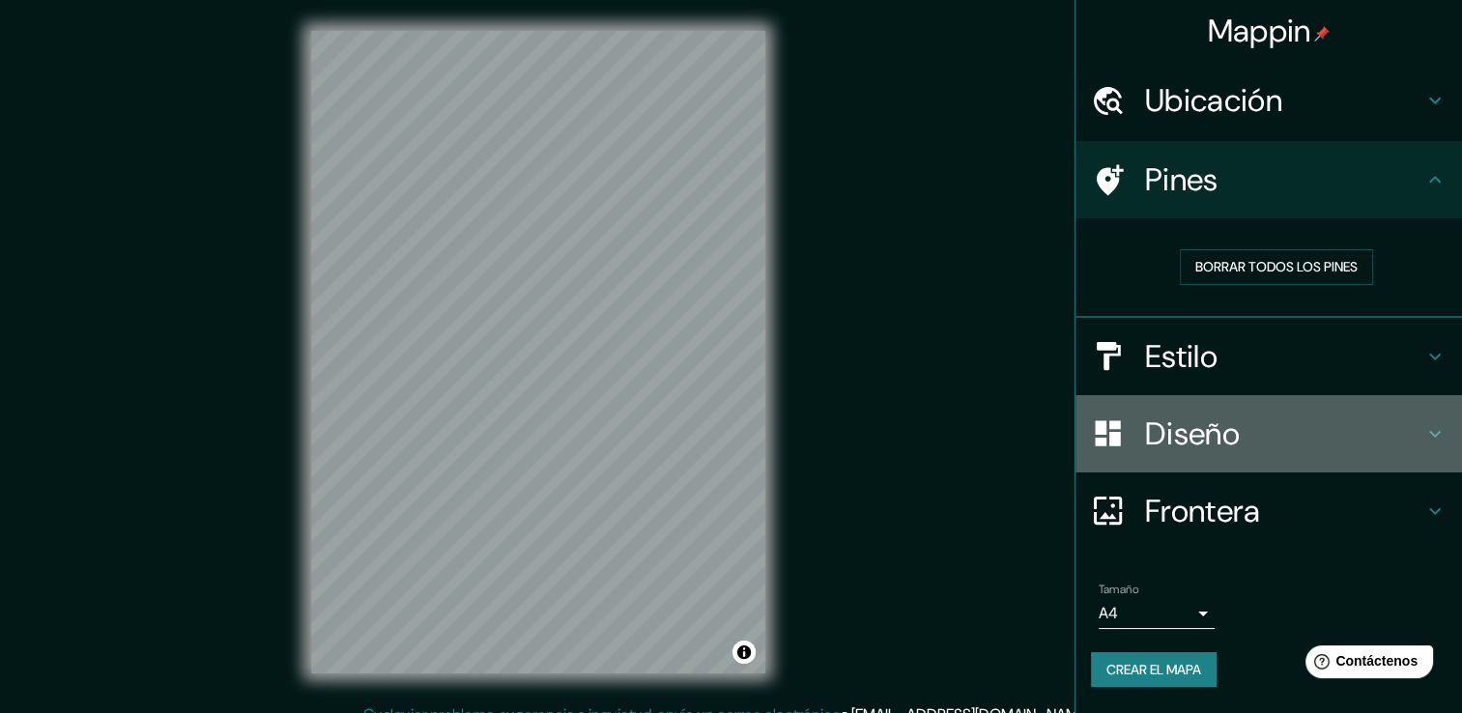
click at [1220, 414] on h4 "Diseño" at bounding box center [1284, 433] width 278 height 39
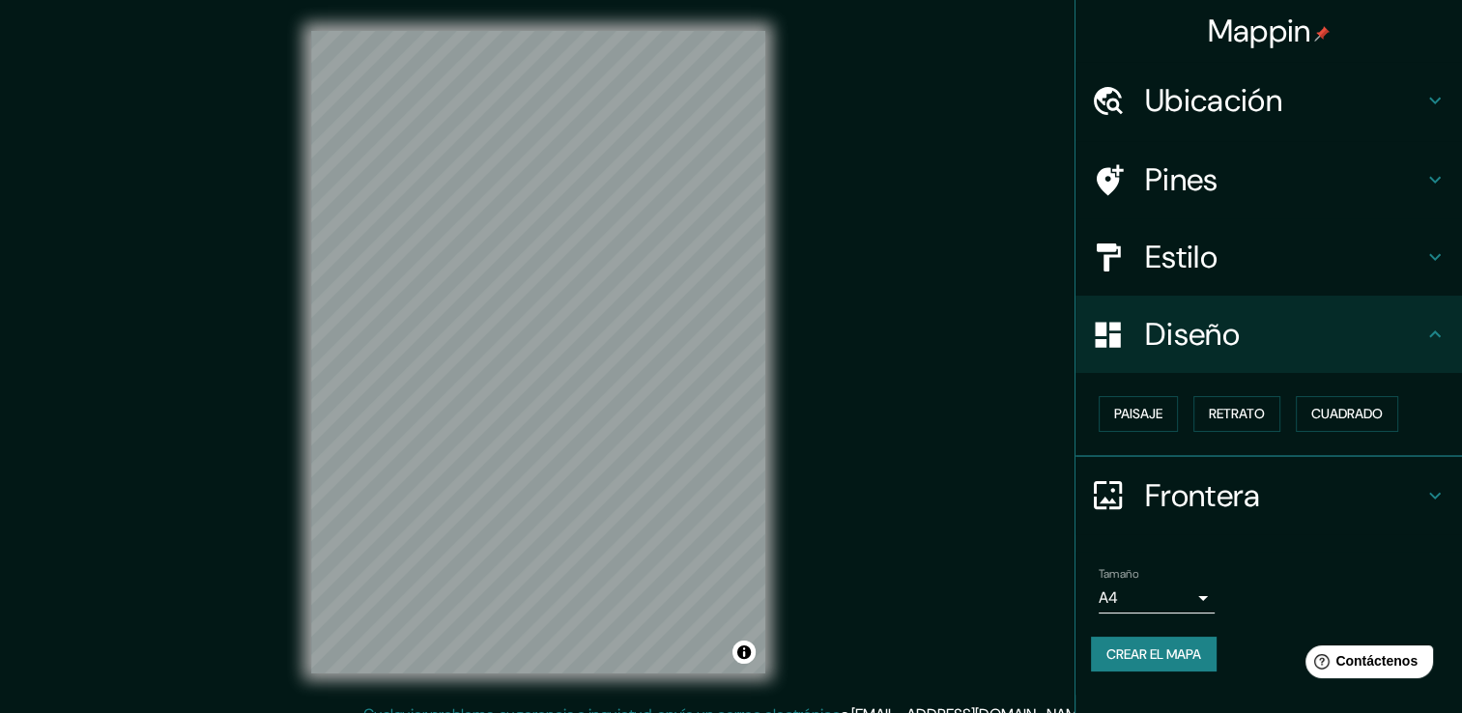
click at [1174, 487] on h4 "Frontera" at bounding box center [1284, 495] width 278 height 39
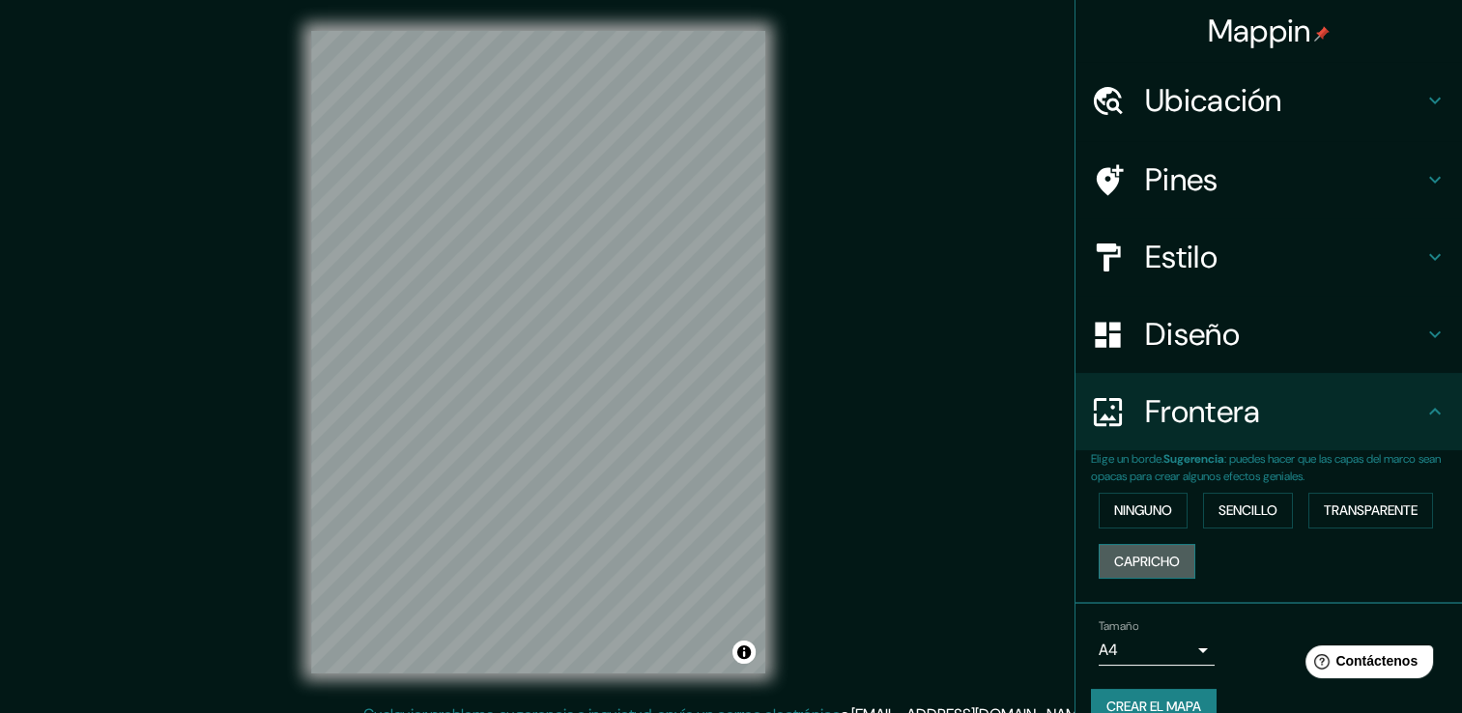
click at [1170, 560] on button "Capricho" at bounding box center [1146, 562] width 97 height 36
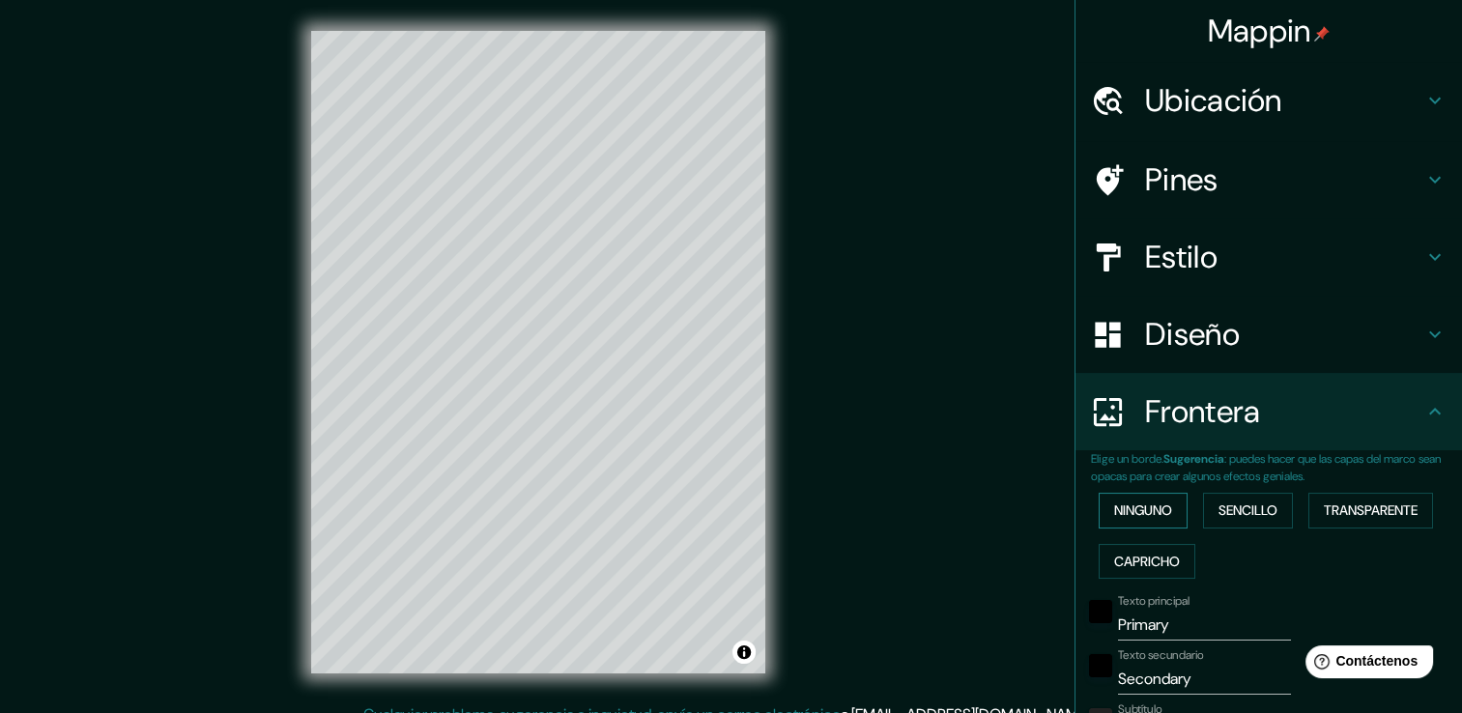
click at [1143, 508] on font "Ninguno" at bounding box center [1143, 511] width 58 height 24
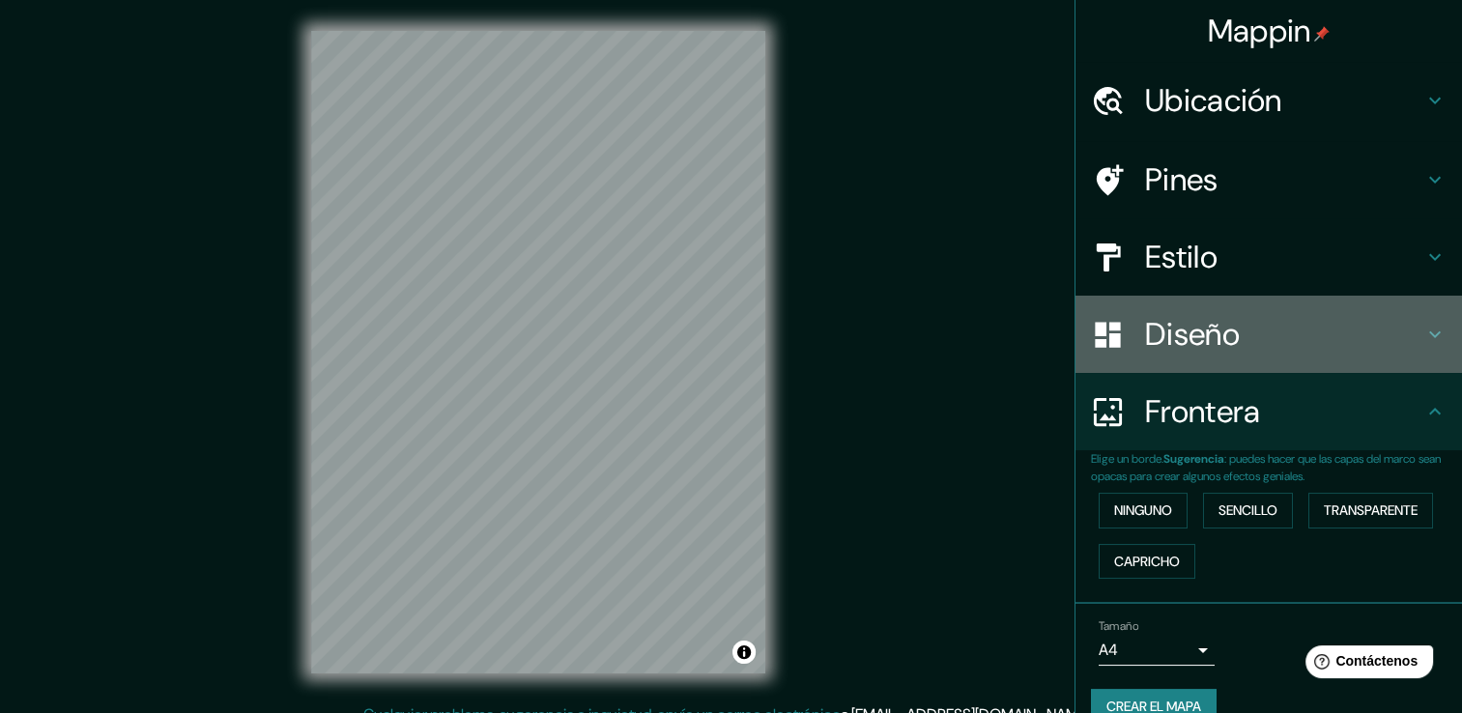
click at [1188, 338] on h4 "Diseño" at bounding box center [1284, 334] width 278 height 39
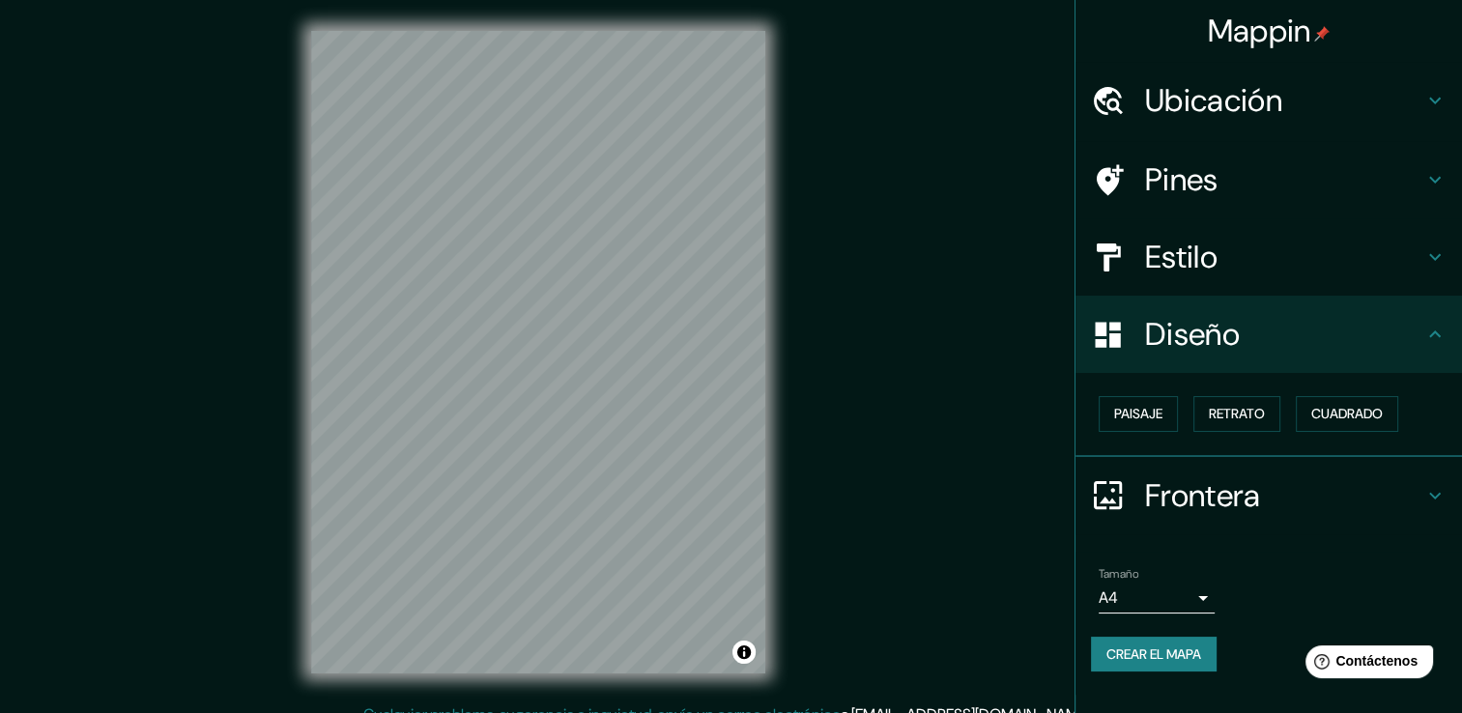
click at [1219, 248] on h4 "Estilo" at bounding box center [1284, 257] width 278 height 39
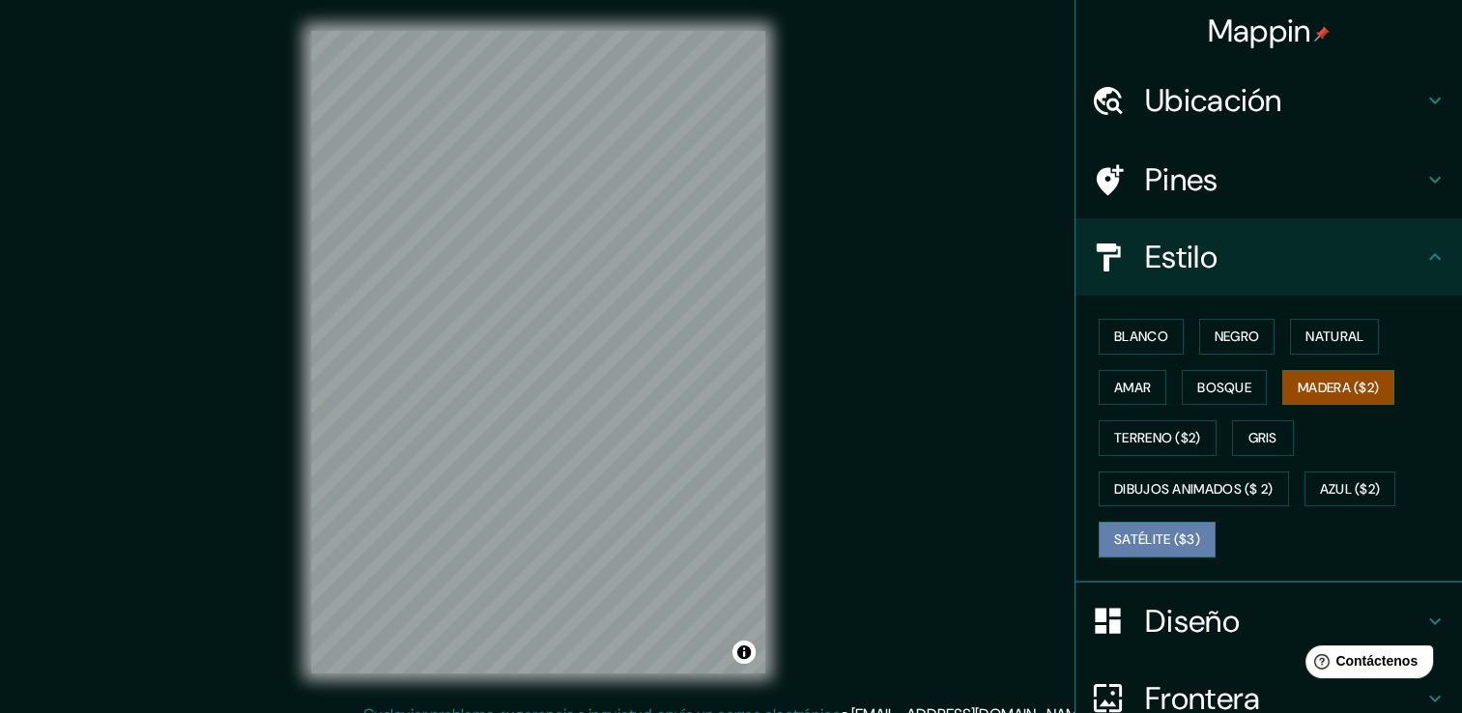
click at [1157, 538] on font "Satélite ($3)" at bounding box center [1157, 540] width 86 height 24
click at [785, 566] on div "© Mapbox © OpenStreetMap Improve this map © Maxar" at bounding box center [538, 351] width 516 height 703
click at [1194, 96] on h4 "Ubicación" at bounding box center [1284, 100] width 278 height 39
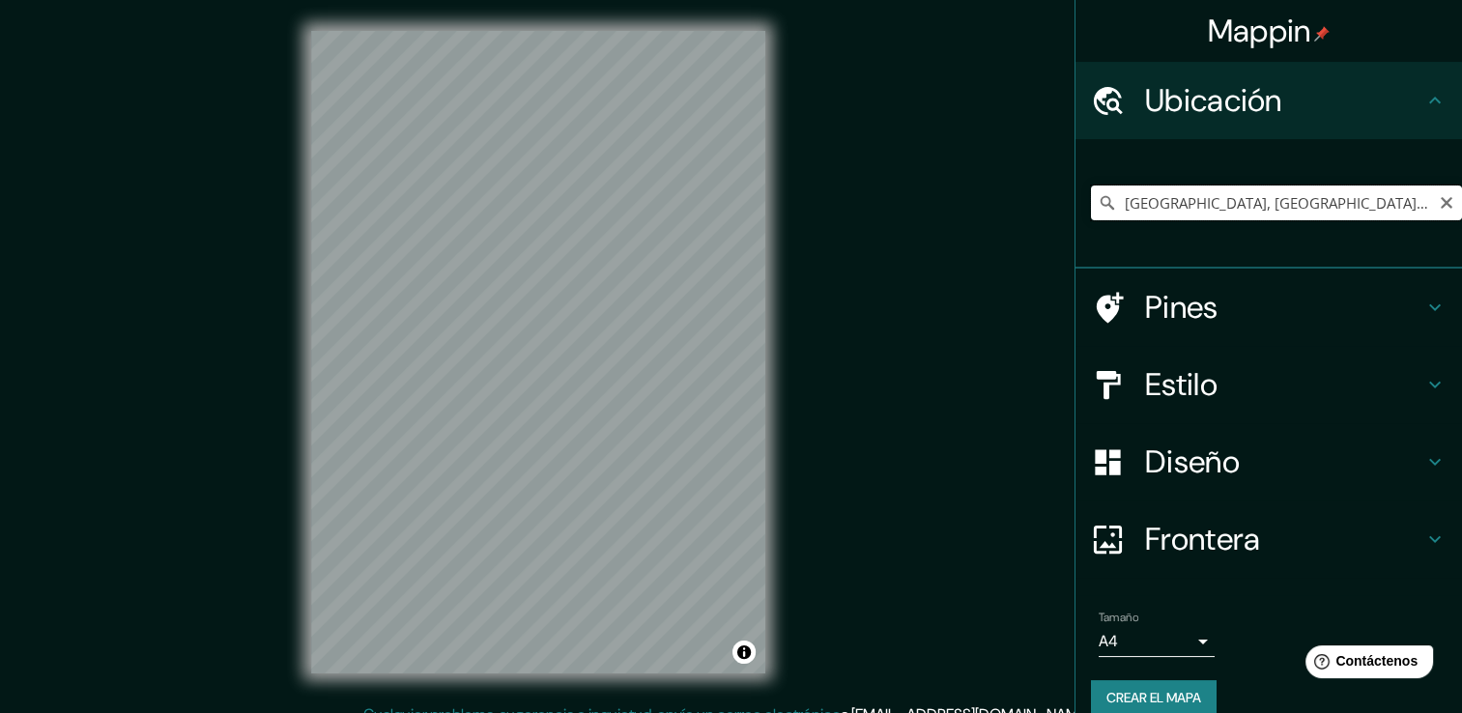
click at [1216, 203] on input "[GEOGRAPHIC_DATA], [GEOGRAPHIC_DATA], [GEOGRAPHIC_DATA]" at bounding box center [1276, 202] width 371 height 35
drag, startPoint x: 1310, startPoint y: 192, endPoint x: 1040, endPoint y: 221, distance: 272.1
click at [1040, 221] on div "Mappin Ubicación [GEOGRAPHIC_DATA], [GEOGRAPHIC_DATA], [GEOGRAPHIC_DATA] Pines …" at bounding box center [731, 367] width 1462 height 734
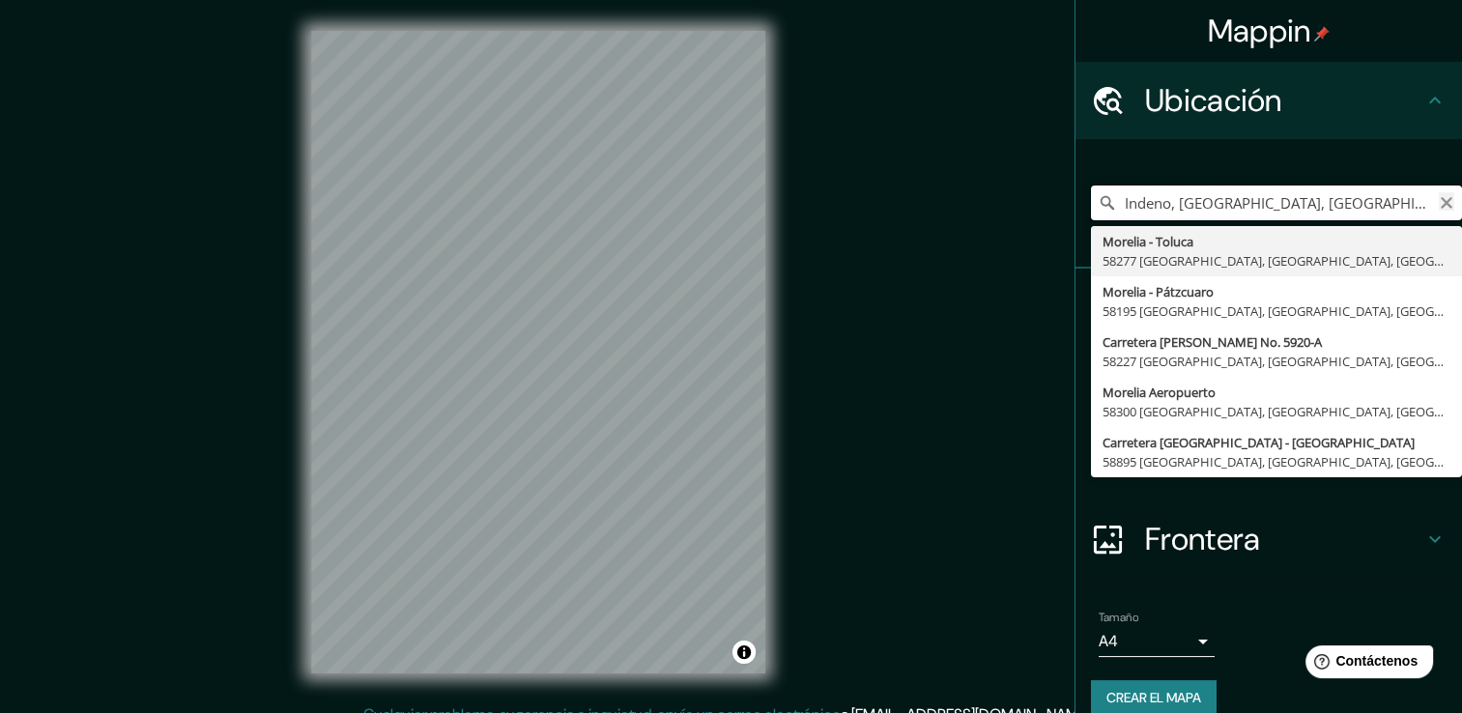
type input "Indeno, [GEOGRAPHIC_DATA], [GEOGRAPHIC_DATA], [GEOGRAPHIC_DATA]"
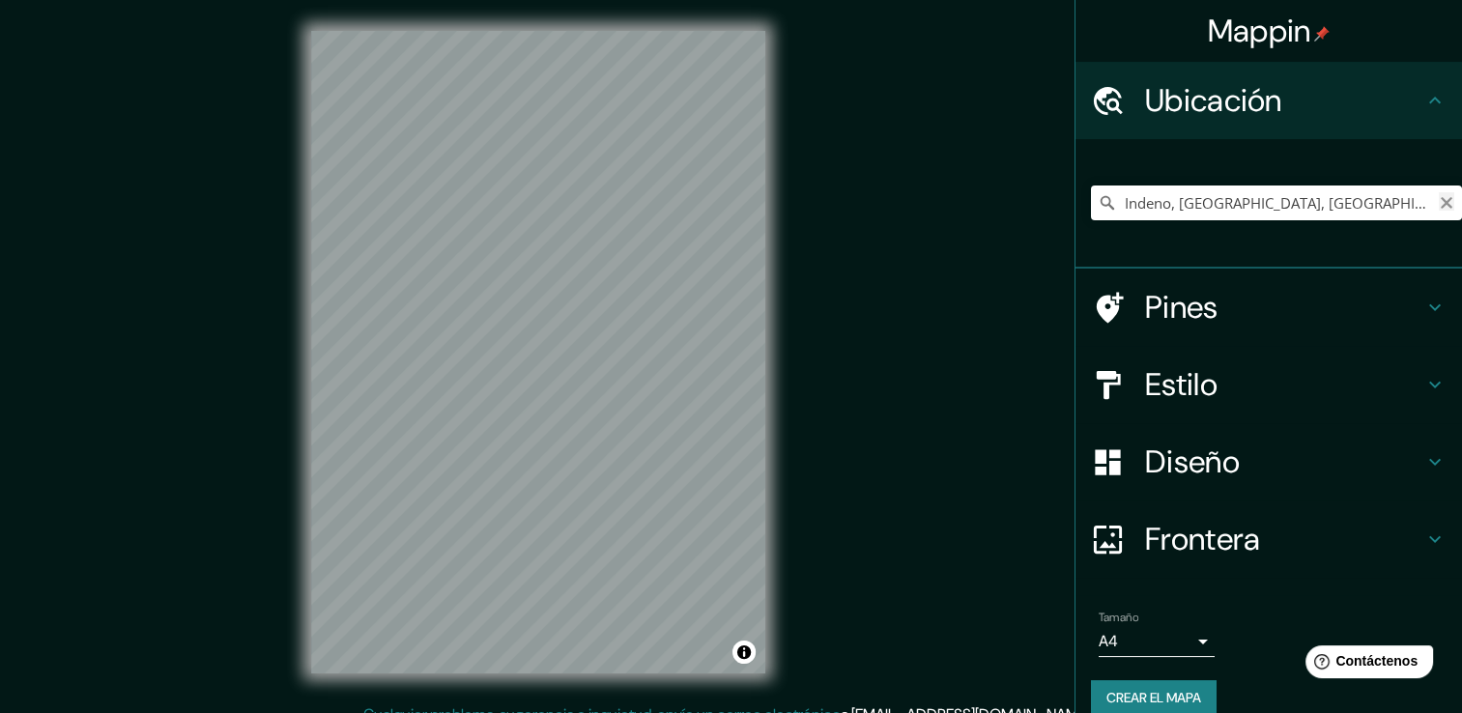
click at [1439, 201] on icon "Claro" at bounding box center [1446, 202] width 15 height 15
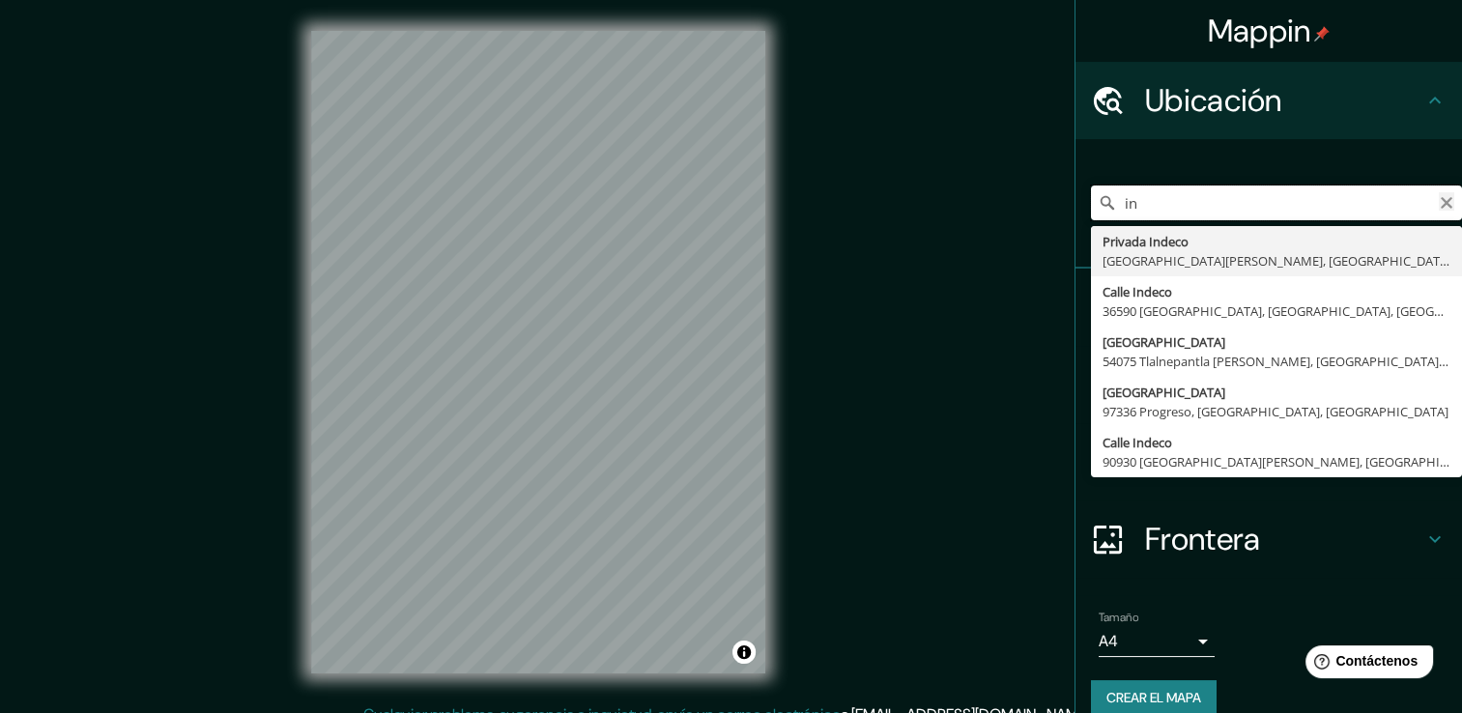
type input "i"
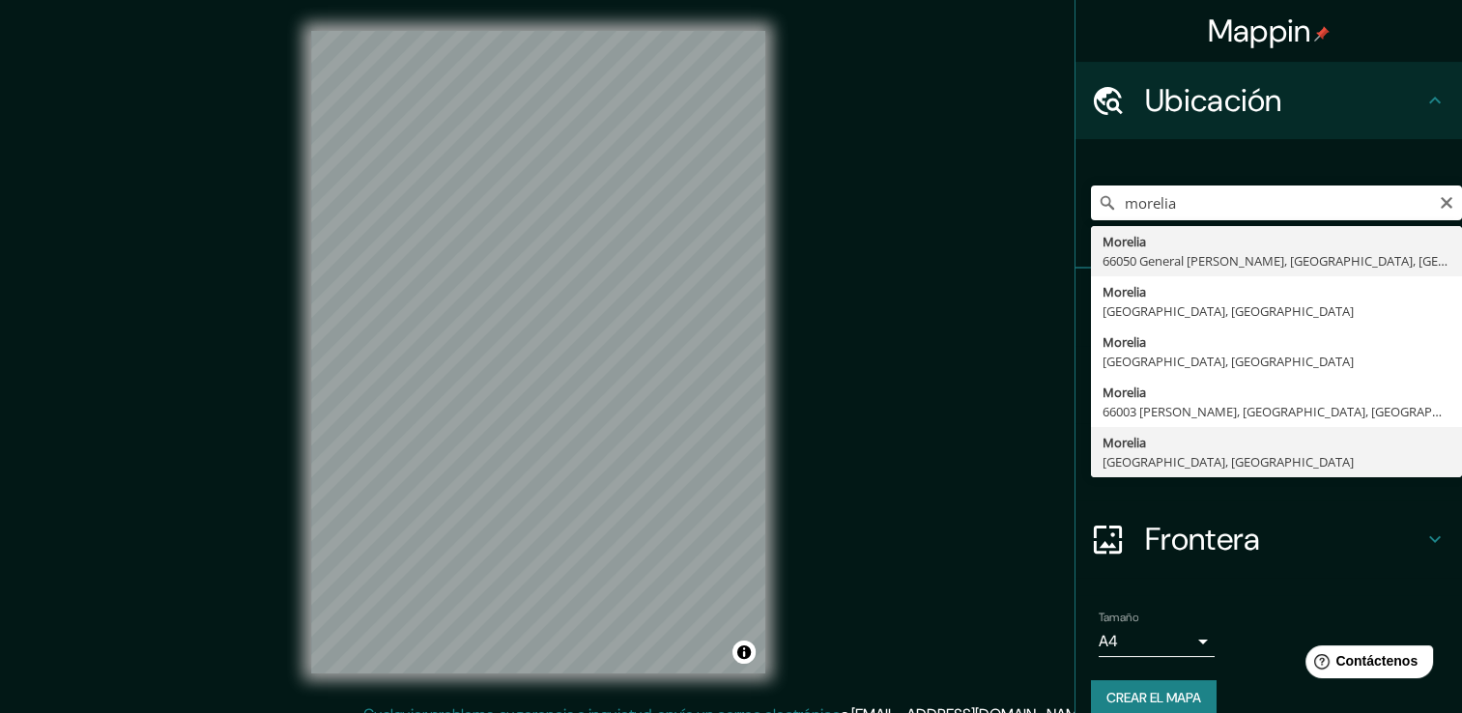
type input "[GEOGRAPHIC_DATA], [GEOGRAPHIC_DATA], [GEOGRAPHIC_DATA]"
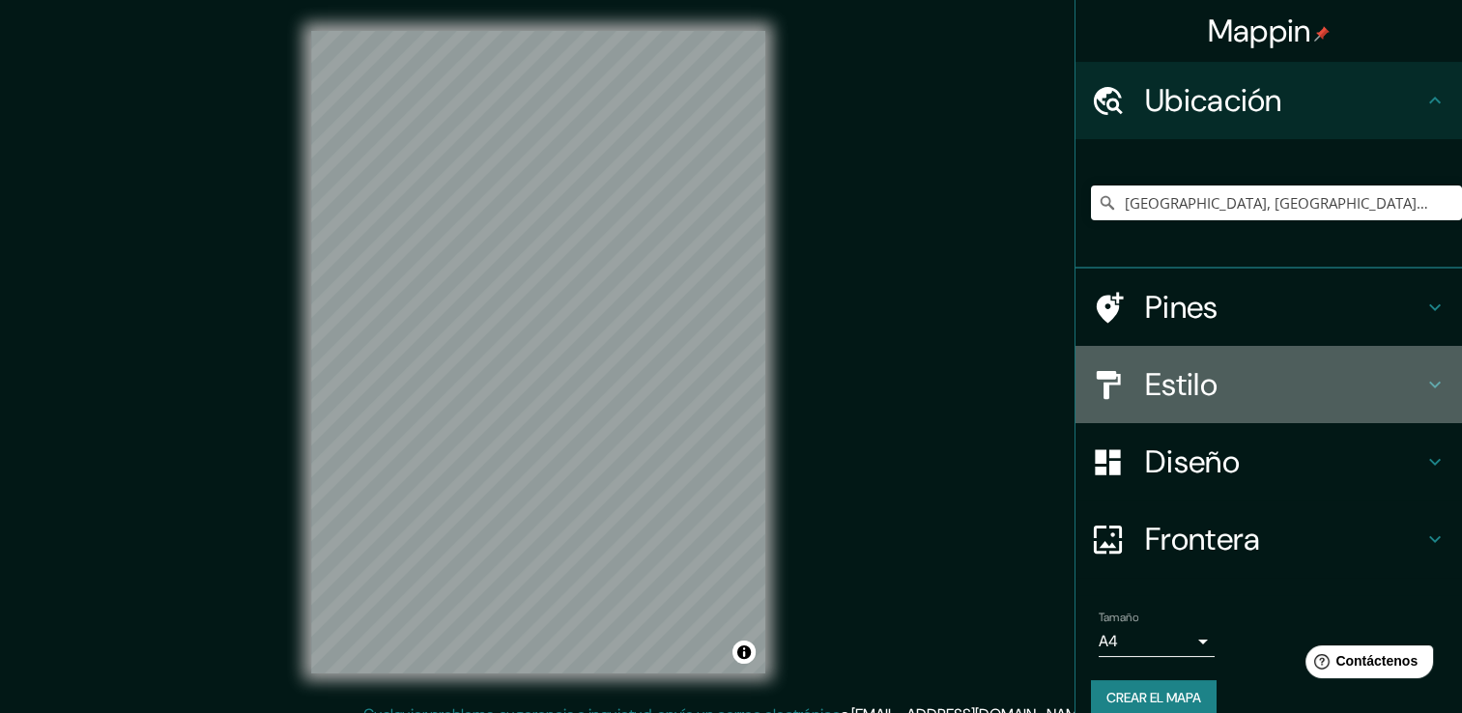
click at [1189, 381] on h4 "Estilo" at bounding box center [1284, 384] width 278 height 39
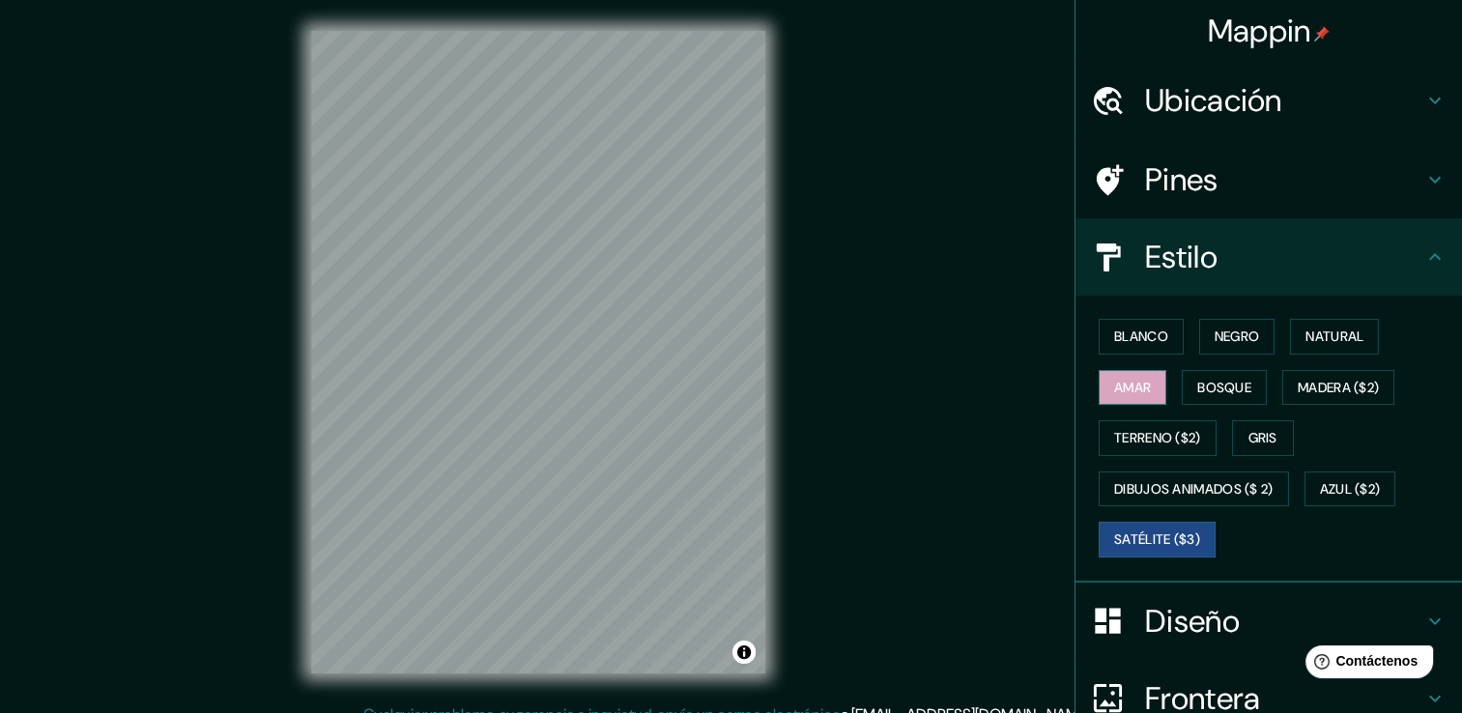
click at [1149, 389] on button "Amar" at bounding box center [1132, 388] width 68 height 36
click at [1149, 523] on button "Satélite ($3)" at bounding box center [1156, 540] width 117 height 36
click at [784, 299] on div "© Mapbox © OpenStreetMap Improve this map © Maxar" at bounding box center [538, 351] width 516 height 703
click at [1364, 378] on font "Madera ($2)" at bounding box center [1338, 388] width 81 height 24
click at [1148, 543] on font "Satélite ($3)" at bounding box center [1157, 540] width 86 height 24
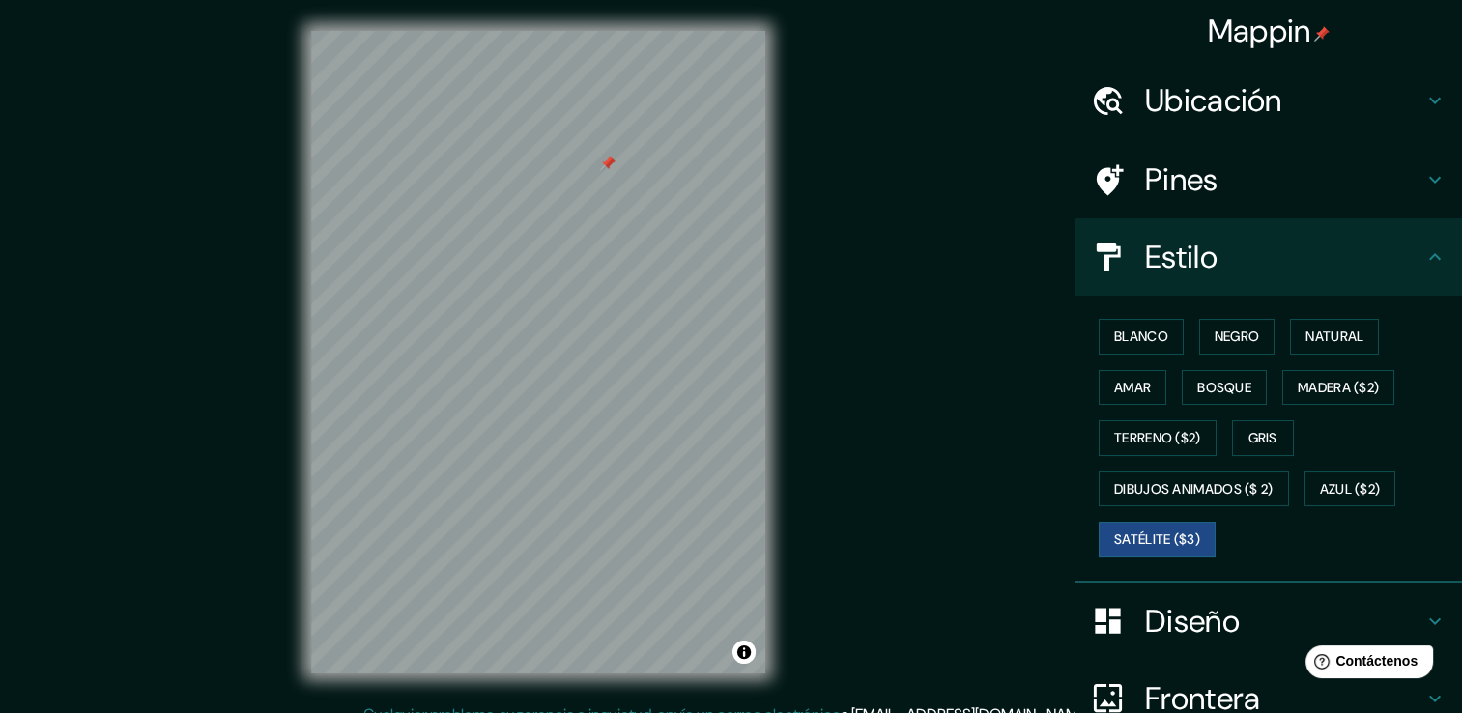
scroll to position [21, 0]
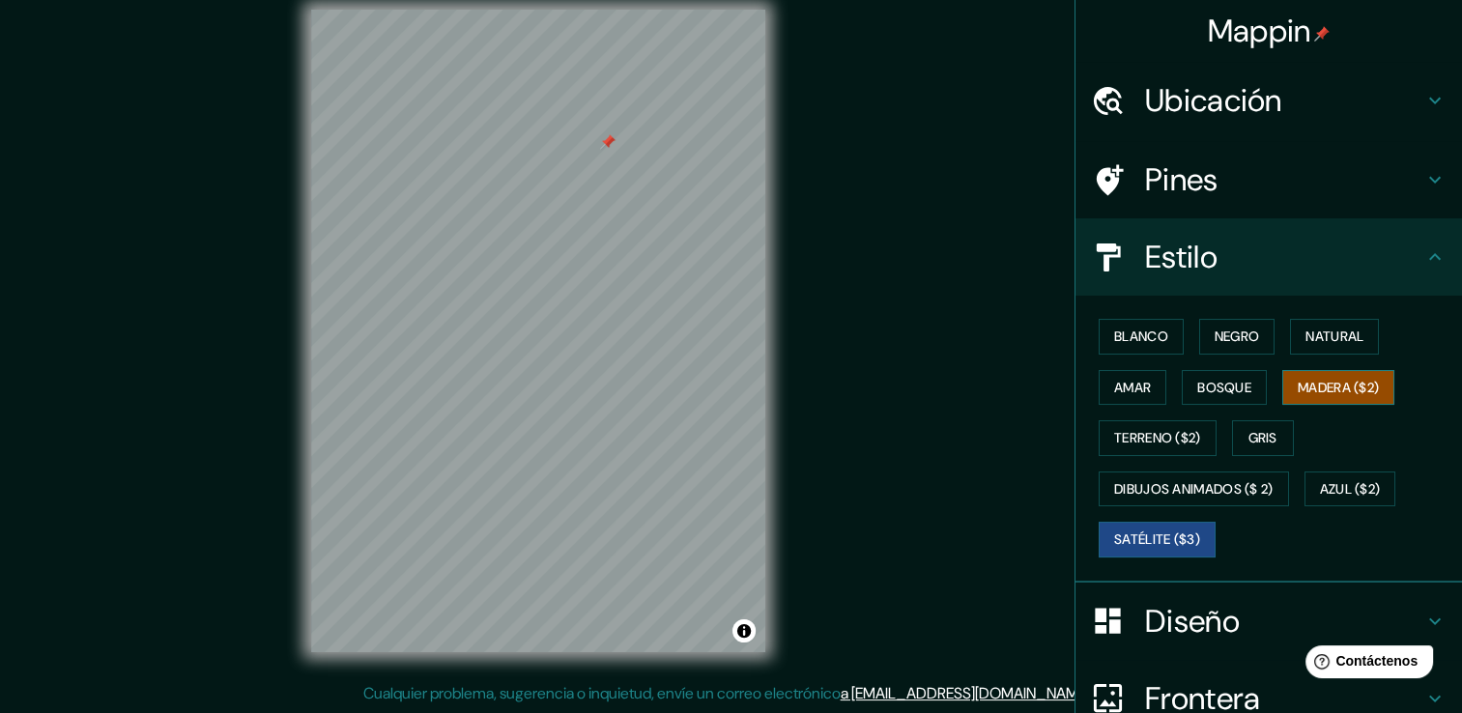
click at [1337, 385] on font "Madera ($2)" at bounding box center [1338, 388] width 81 height 24
click at [1154, 545] on font "Satélite ($3)" at bounding box center [1157, 540] width 86 height 24
